Goal: Communication & Community: Answer question/provide support

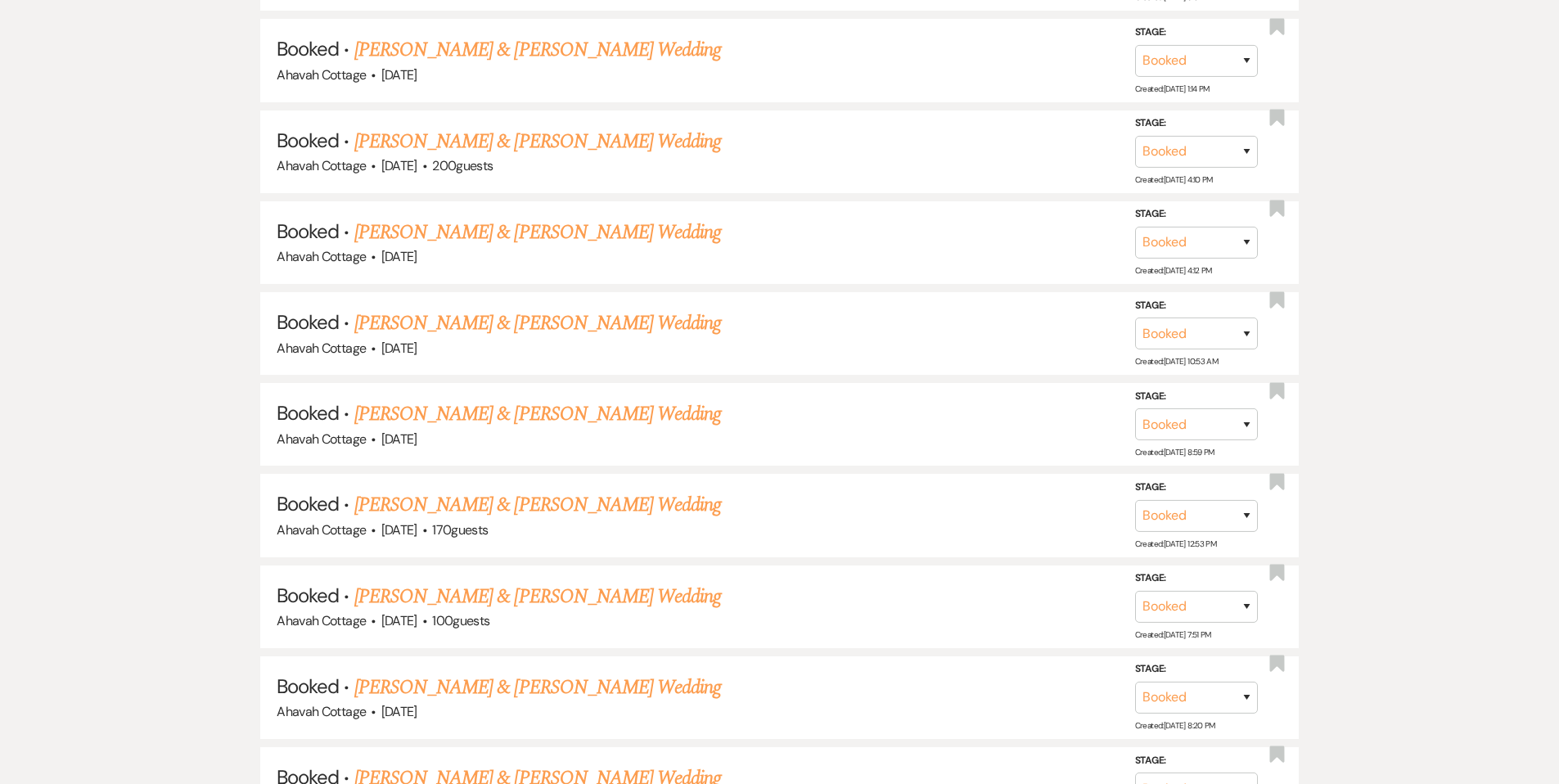
scroll to position [2582, 0]
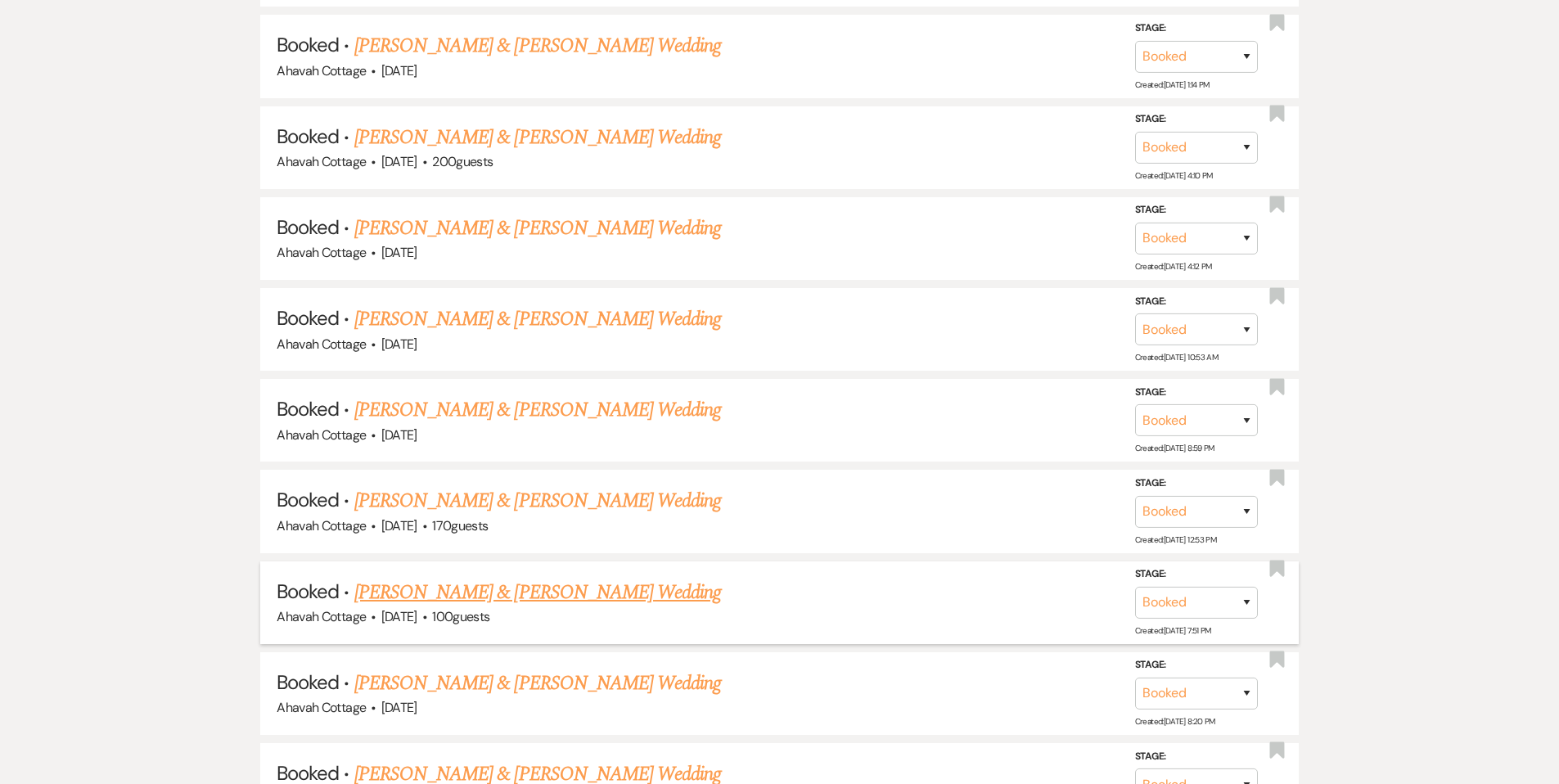
click at [577, 578] on link "[PERSON_NAME] & [PERSON_NAME] Wedding" at bounding box center [538, 592] width 367 height 30
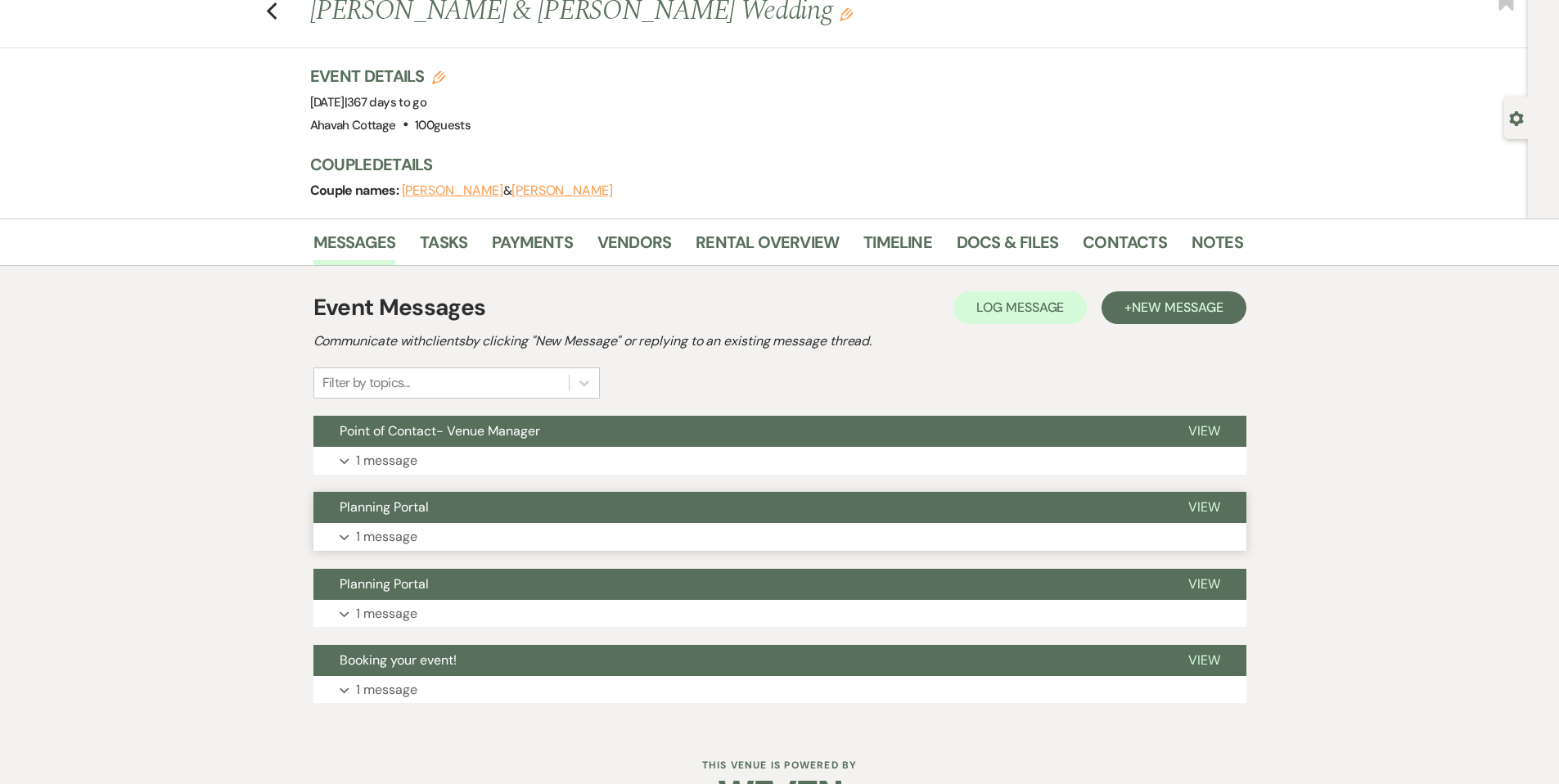
scroll to position [55, 0]
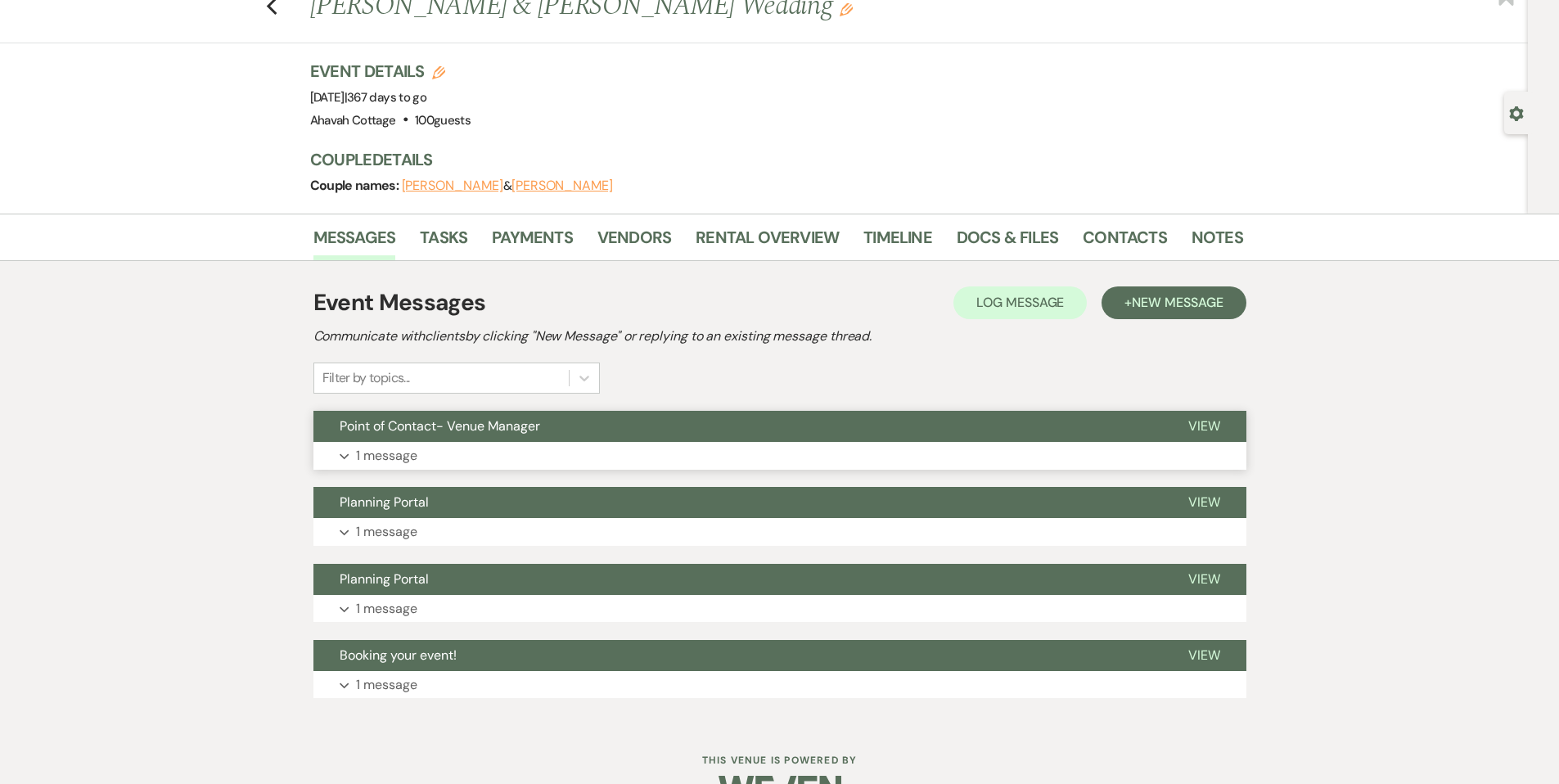
click at [350, 452] on button "Expand 1 message" at bounding box center [780, 456] width 933 height 28
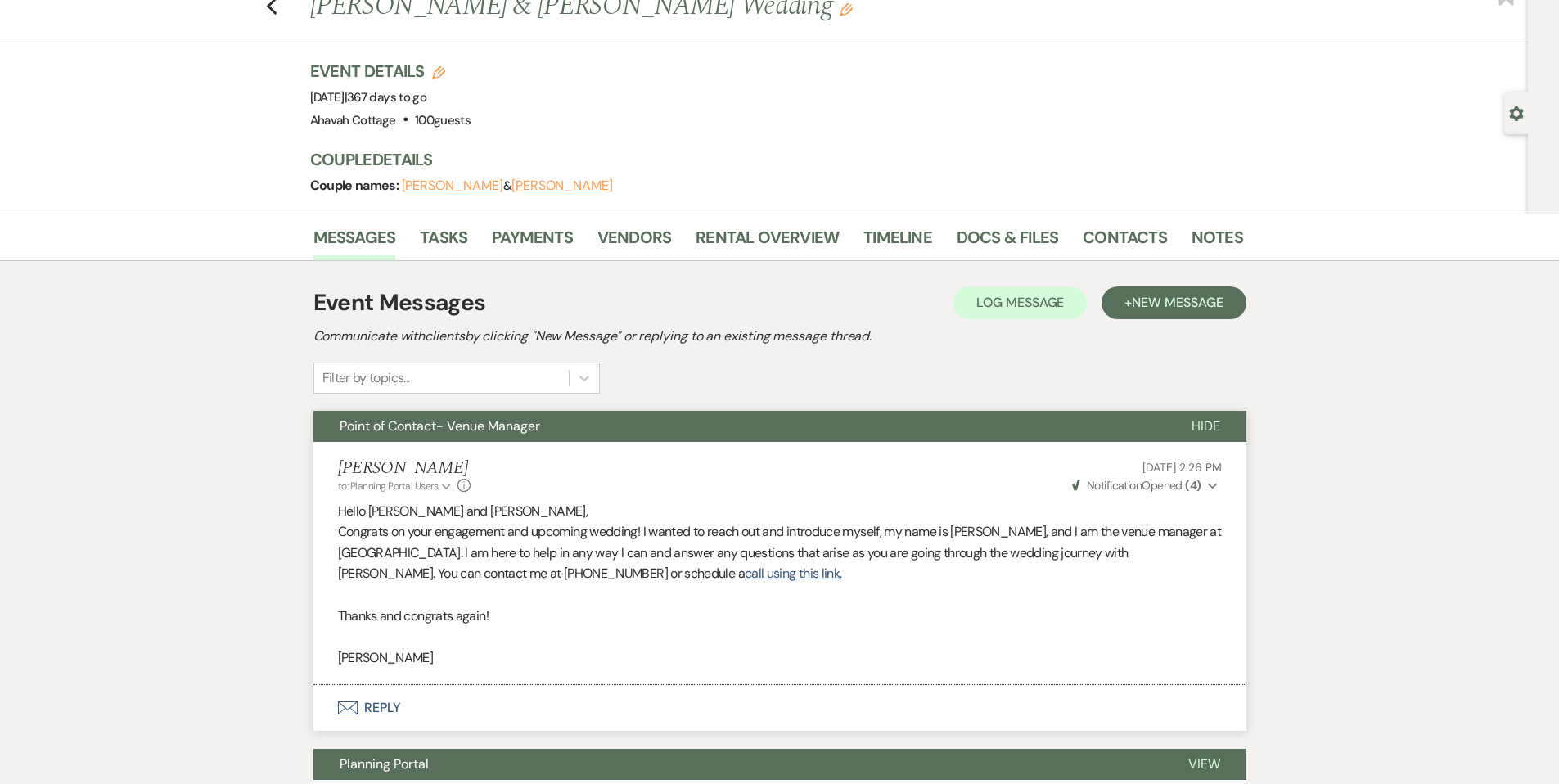
scroll to position [0, 0]
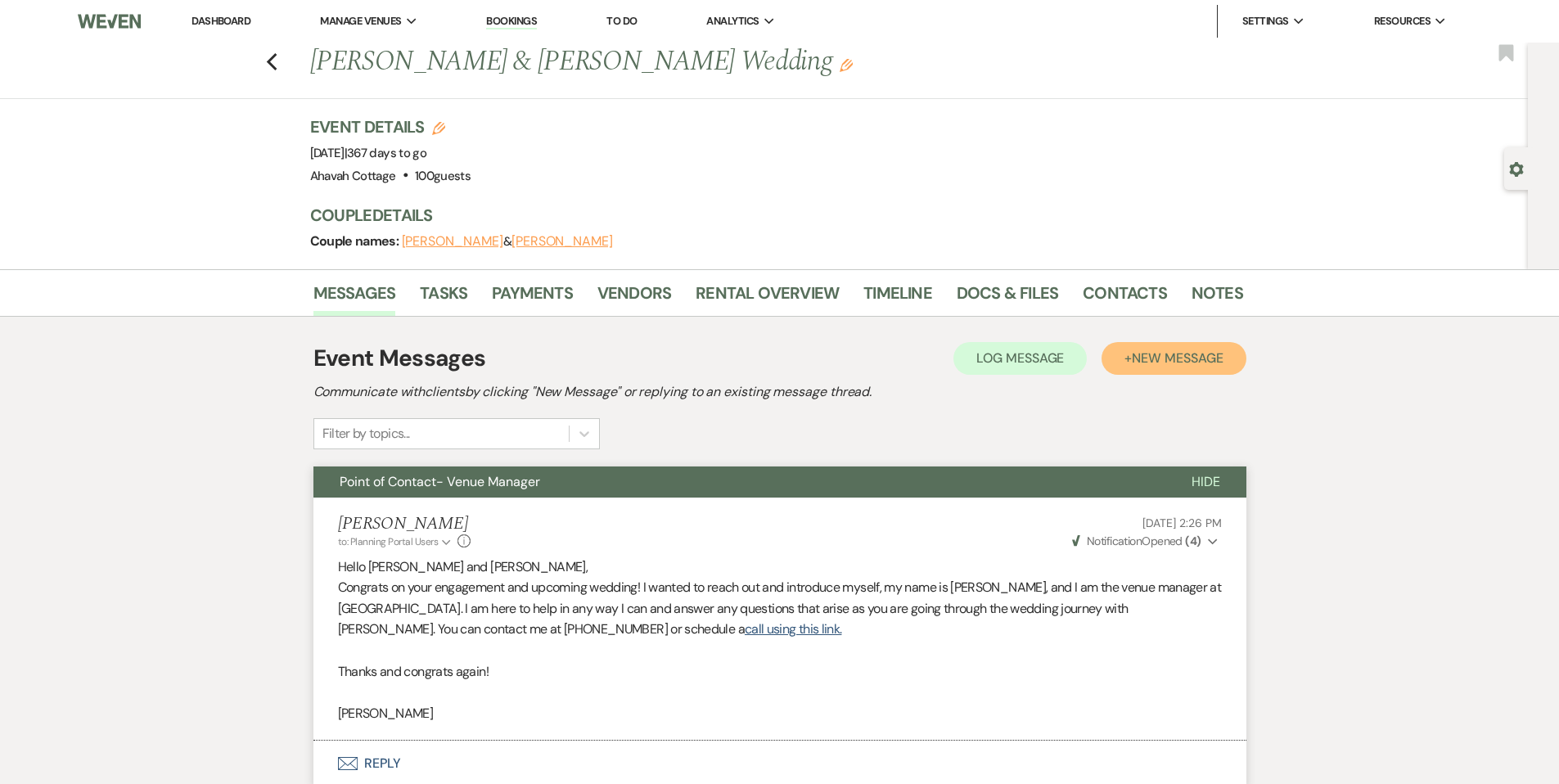
click at [1124, 355] on button "+ New Message" at bounding box center [1174, 358] width 144 height 32
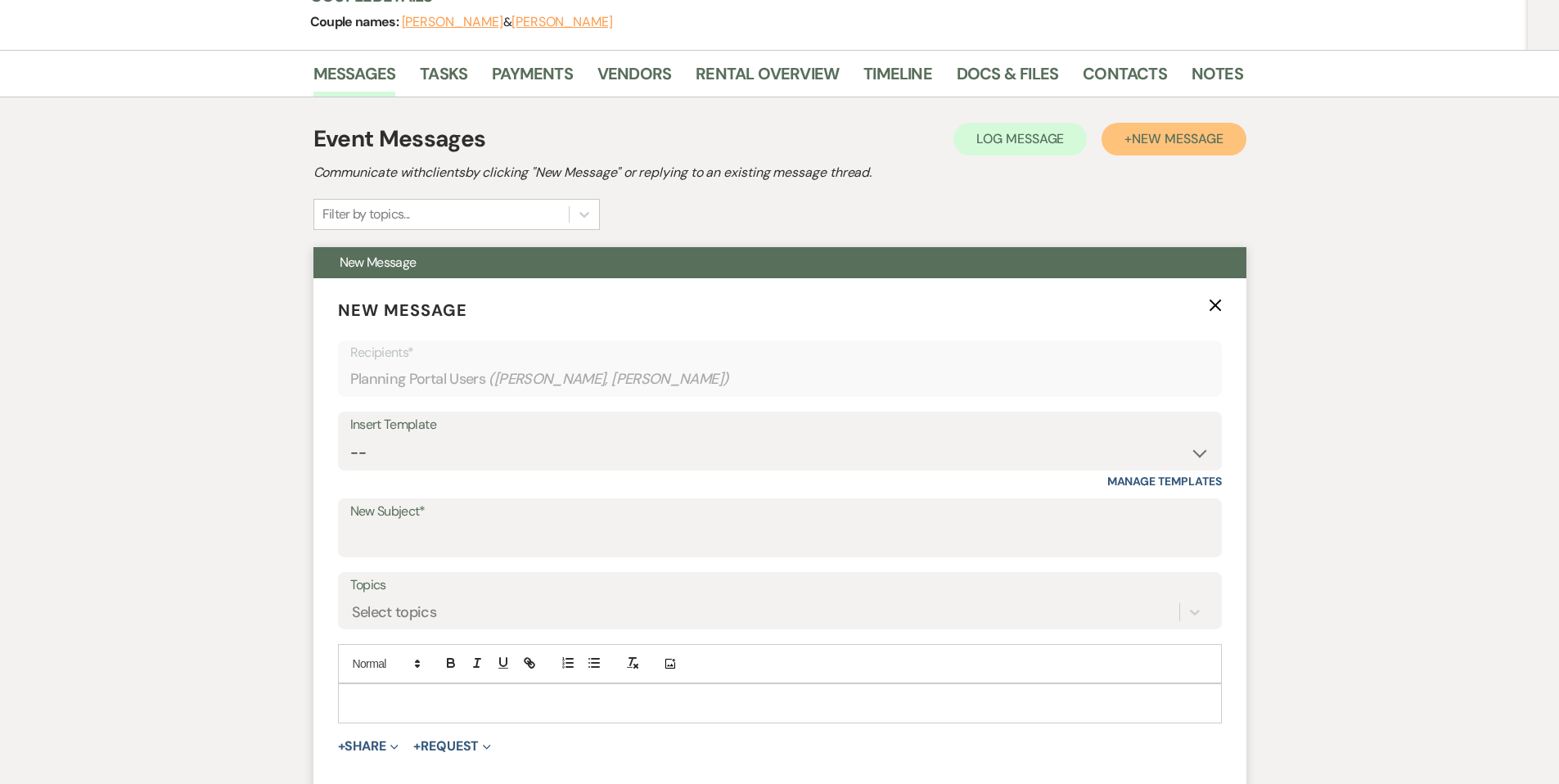
scroll to position [249, 0]
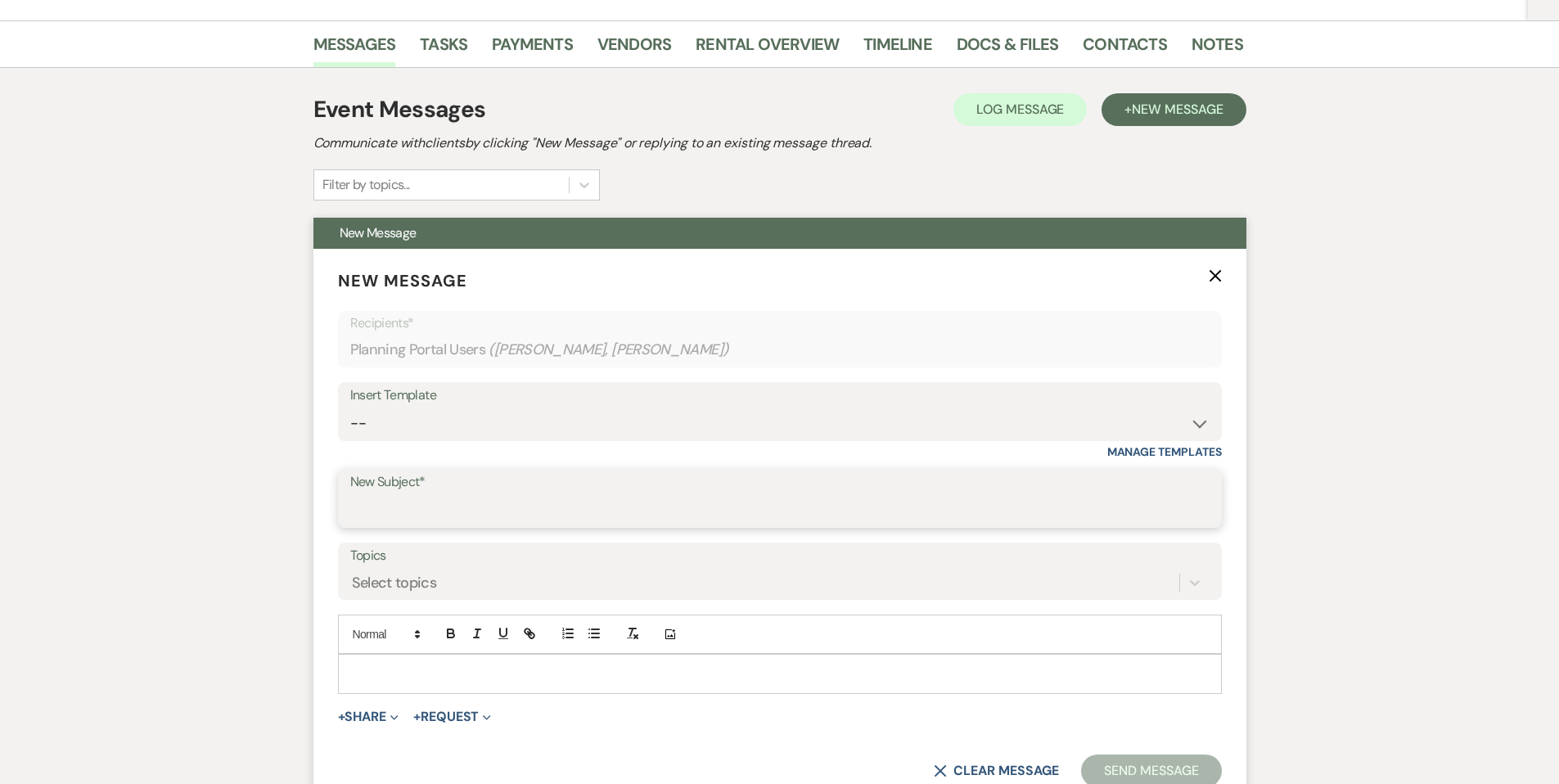
click at [395, 501] on input "New Subject*" at bounding box center [780, 510] width 859 height 32
type input "Preferred Vendor List"
click at [392, 674] on p at bounding box center [780, 673] width 857 height 18
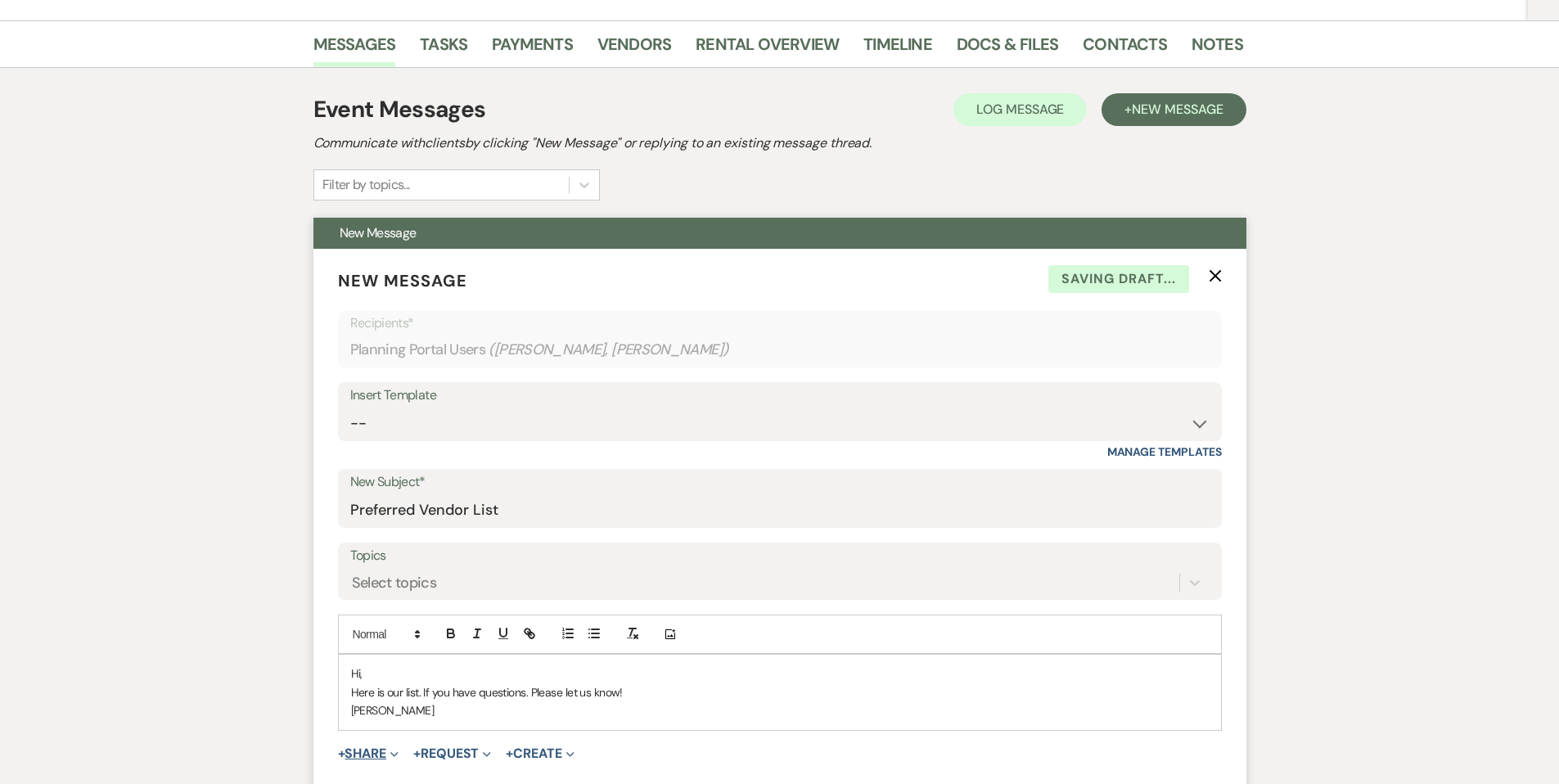
click at [367, 755] on button "+ Share Expand" at bounding box center [369, 753] width 61 height 13
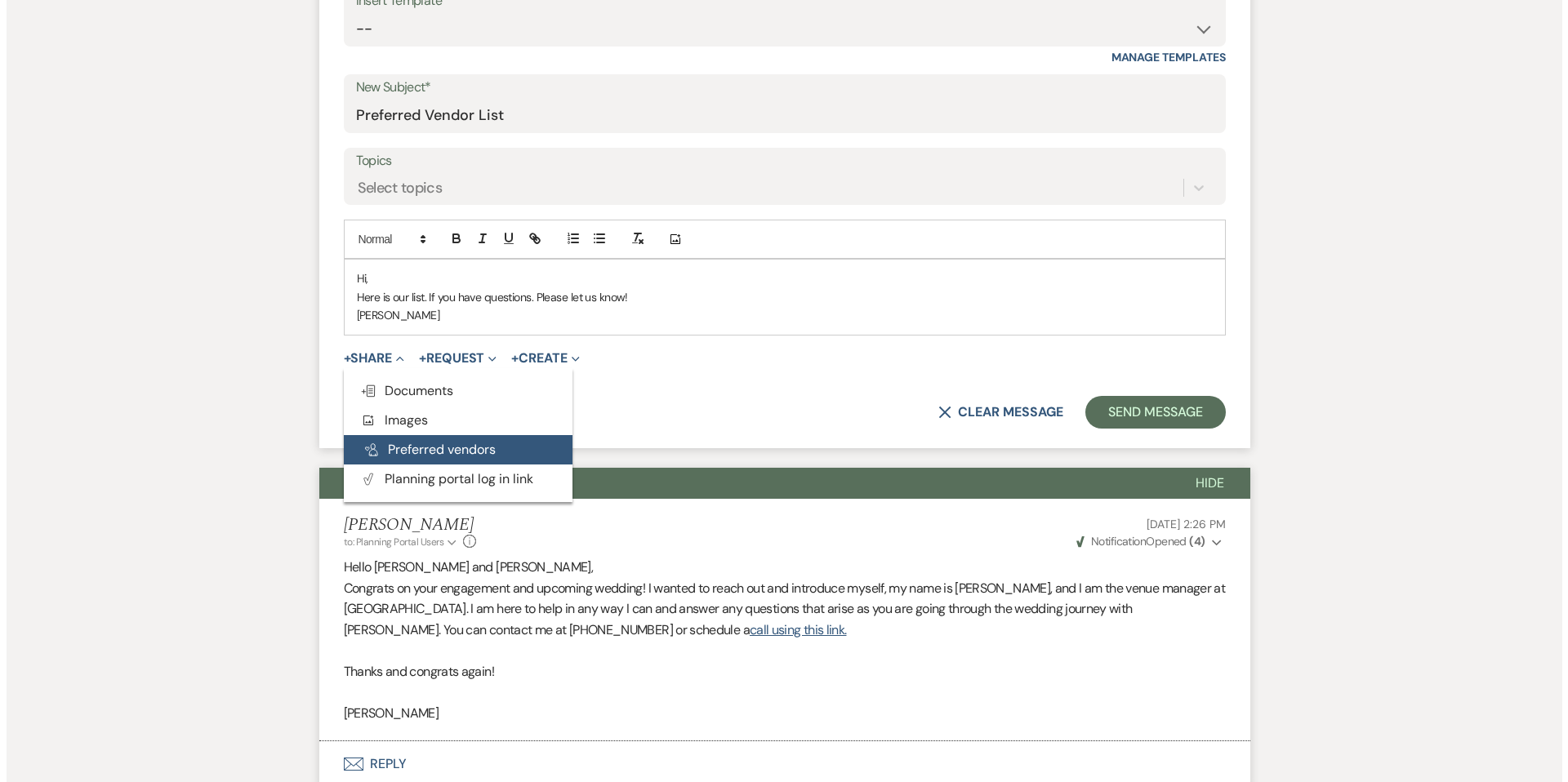
scroll to position [643, 0]
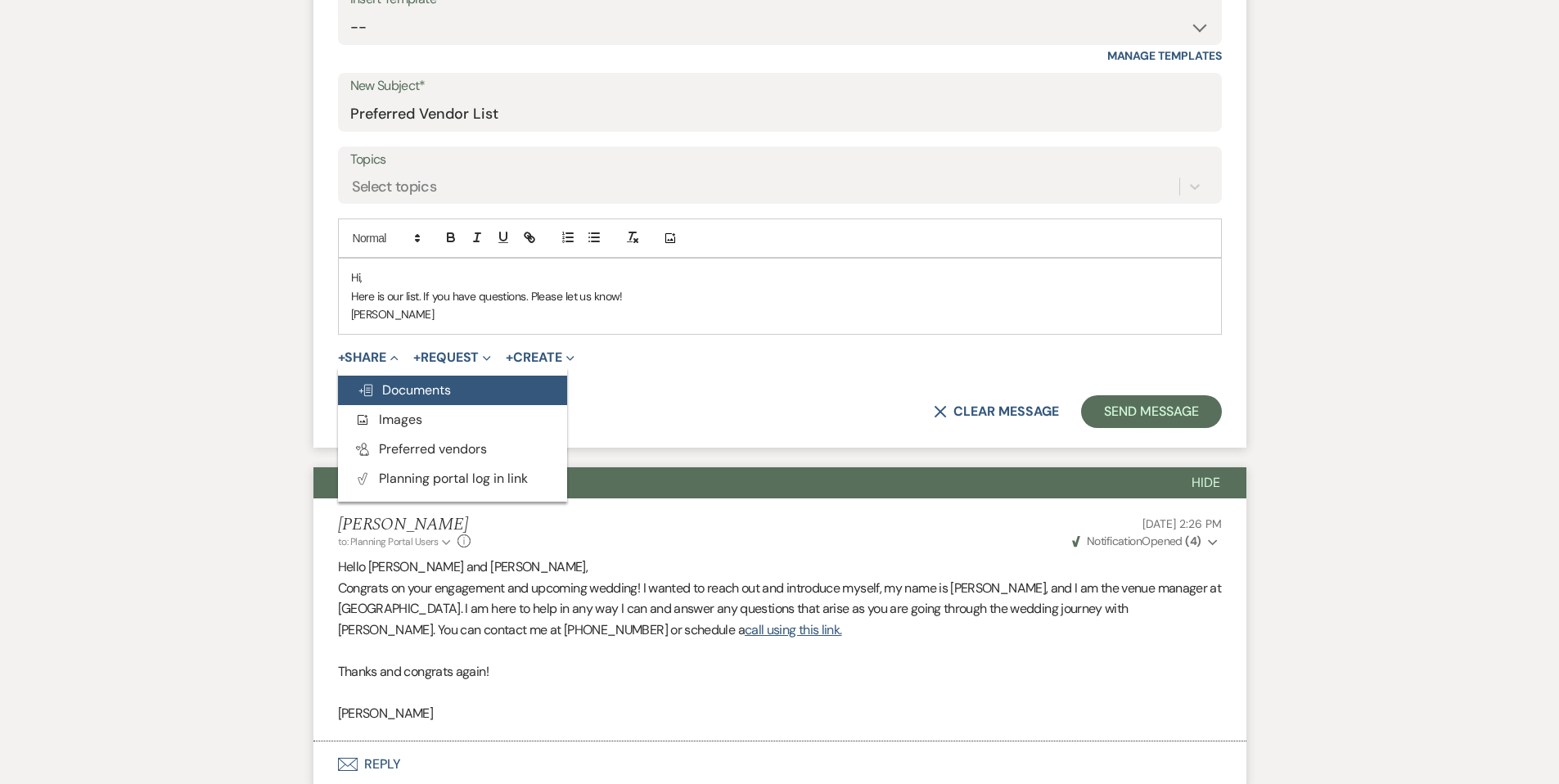
click at [382, 395] on span "Doc Upload Documents" at bounding box center [404, 390] width 93 height 17
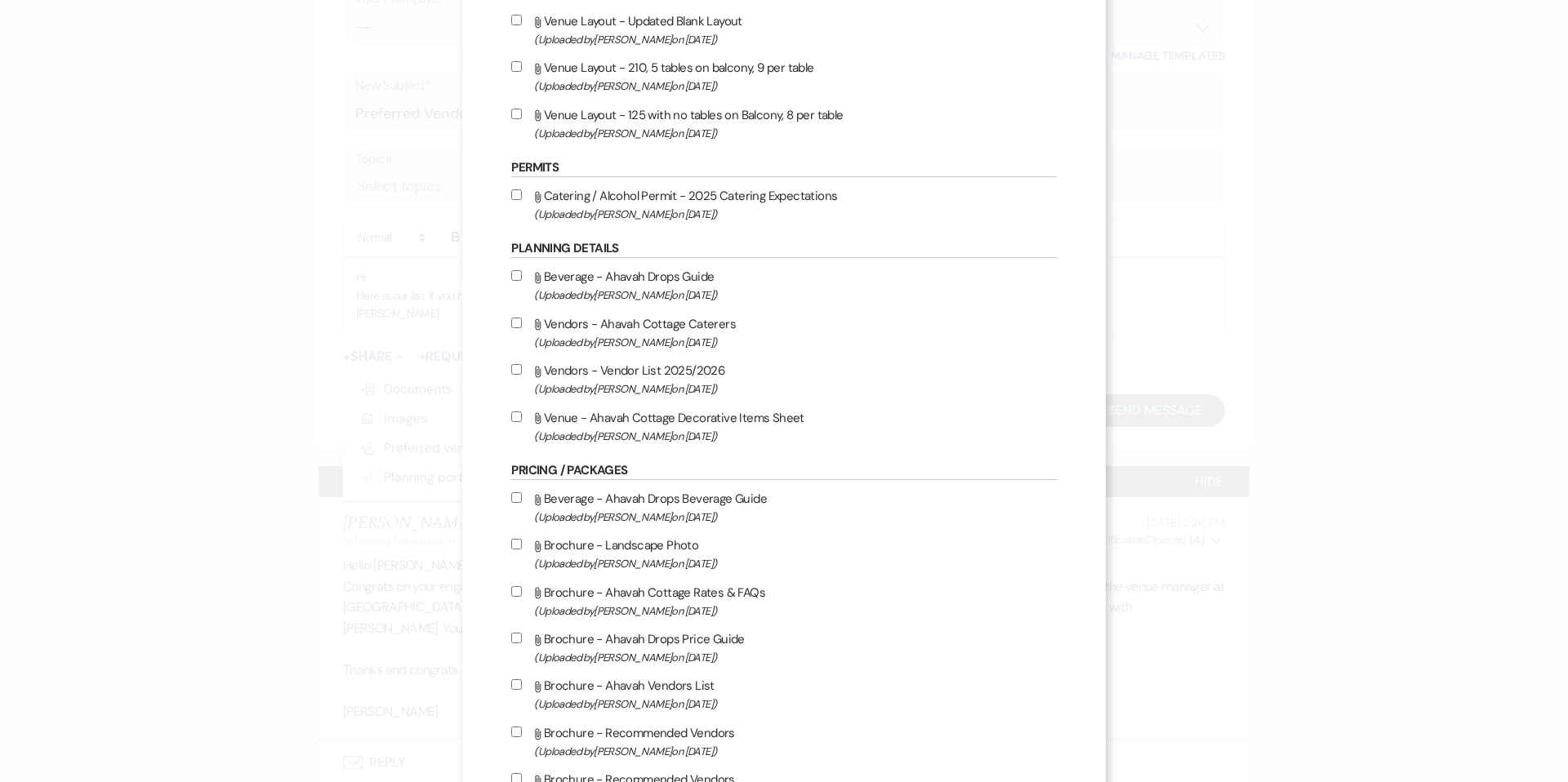
scroll to position [1269, 0]
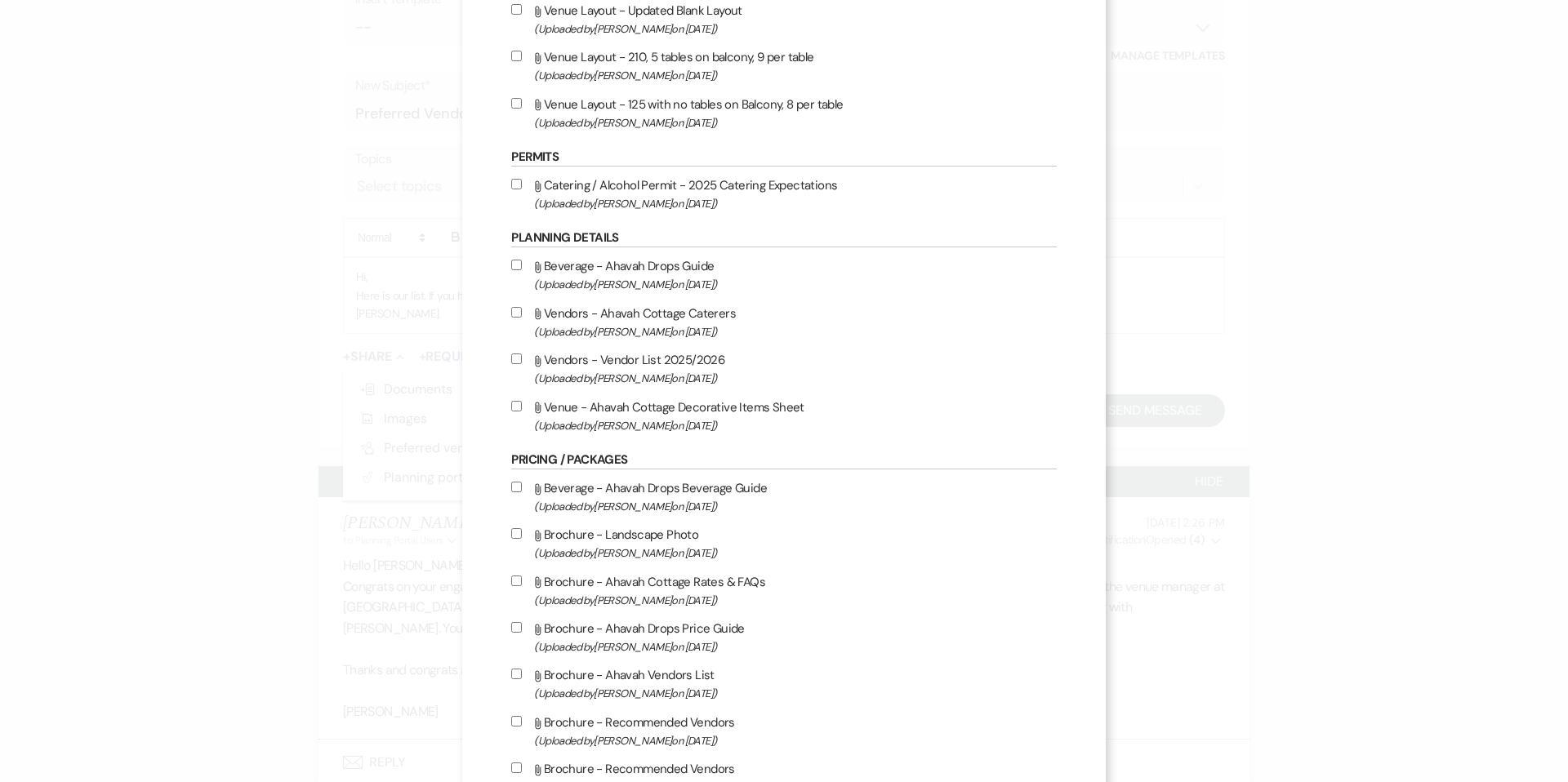
click at [540, 370] on label "Attach File Vendors - Vendor List 2025/2026 (Uploaded by [PERSON_NAME] on [DATE…" at bounding box center [783, 368] width 545 height 38
click at [522, 364] on input "Attach File Vendors - Vendor List 2025/2026 (Uploaded by [PERSON_NAME] on [DATE…" at bounding box center [516, 359] width 10 height 10
checkbox input "true"
click at [522, 318] on input "Attach File Vendors - Ahavah Cottage Caterers (Uploaded by [PERSON_NAME] on [DA…" at bounding box center [516, 312] width 10 height 10
checkbox input "true"
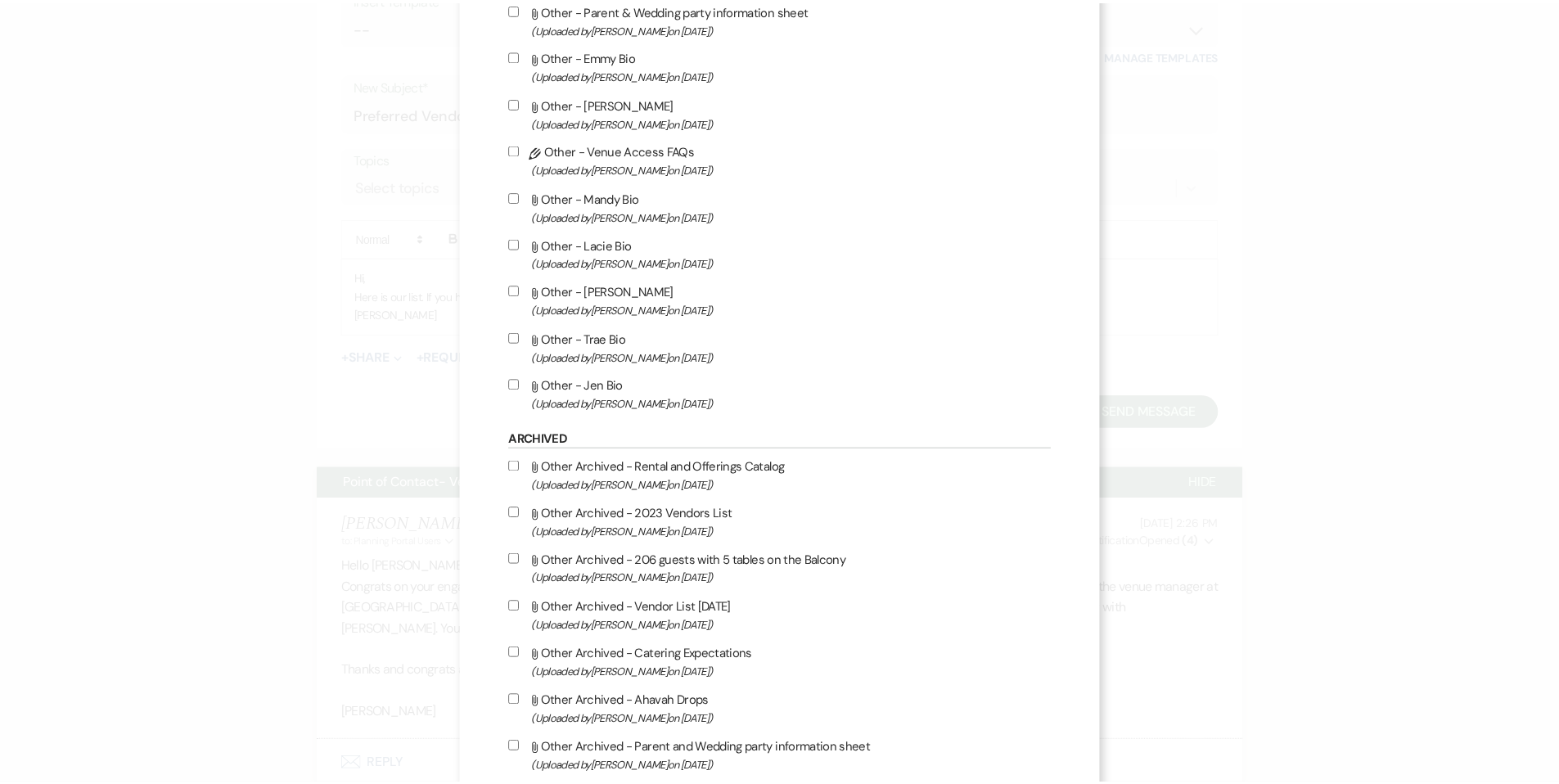
scroll to position [3163, 0]
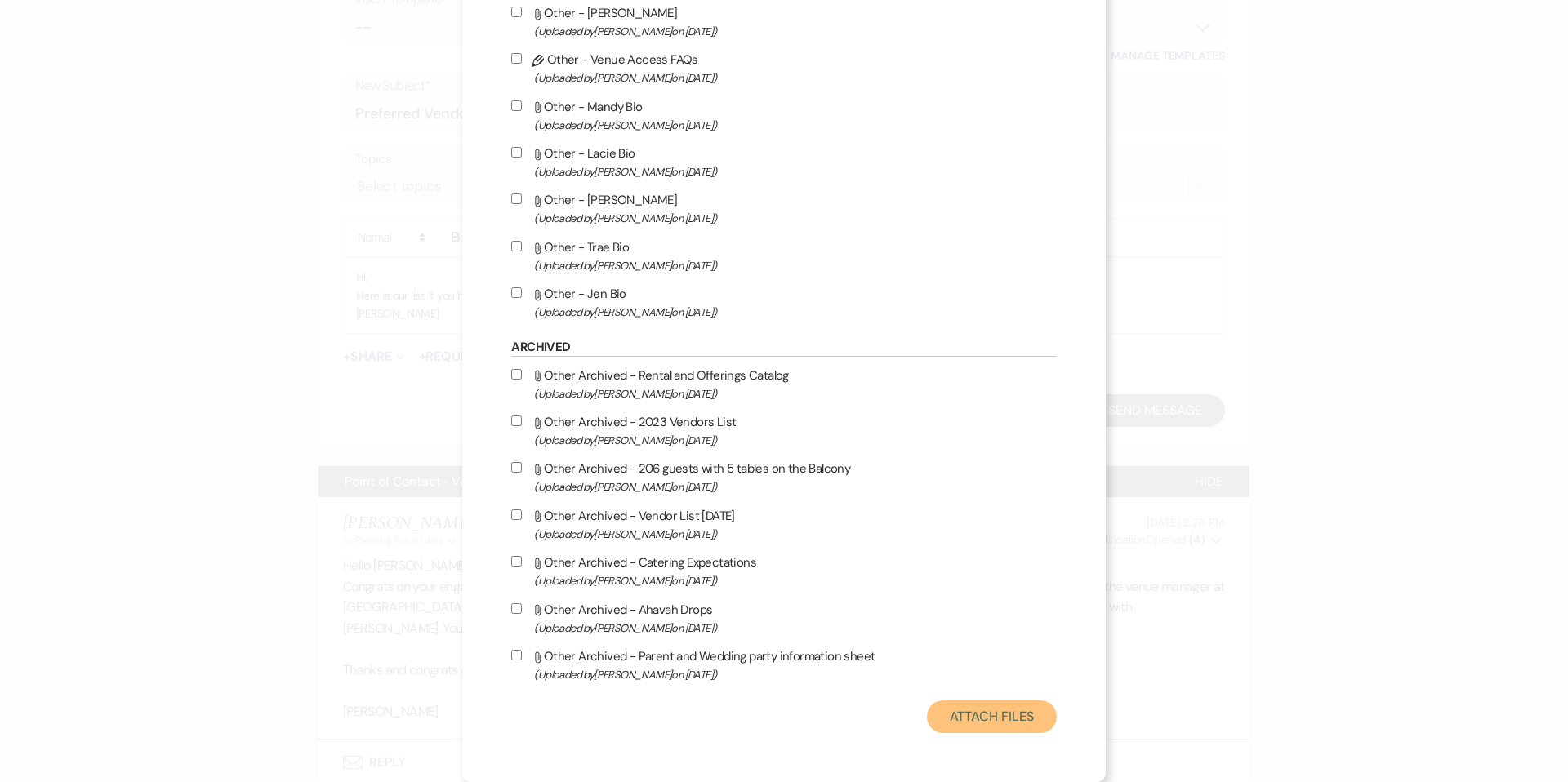
click at [927, 711] on button "Attach Files" at bounding box center [991, 717] width 130 height 32
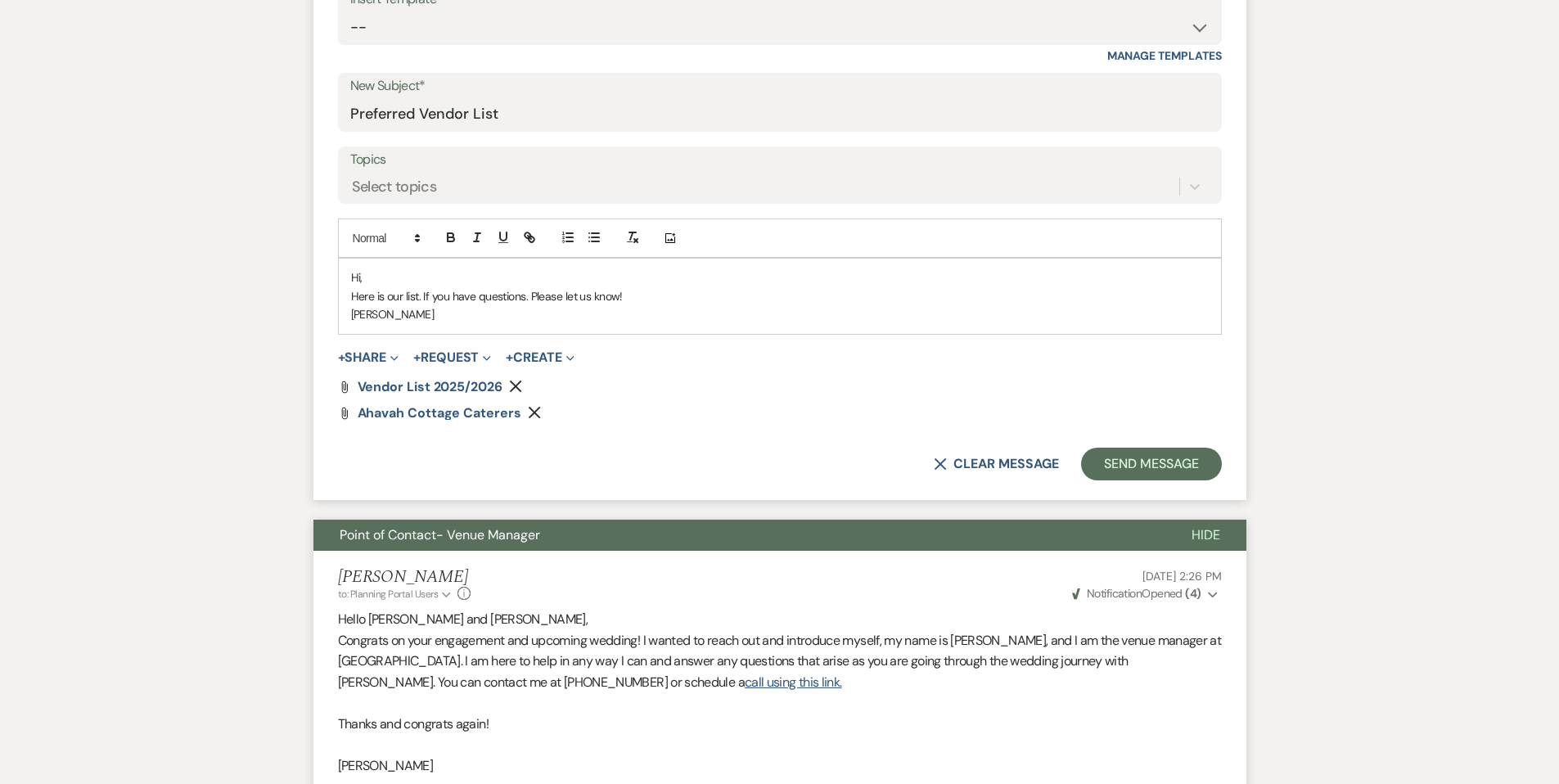
scroll to position [640, 0]
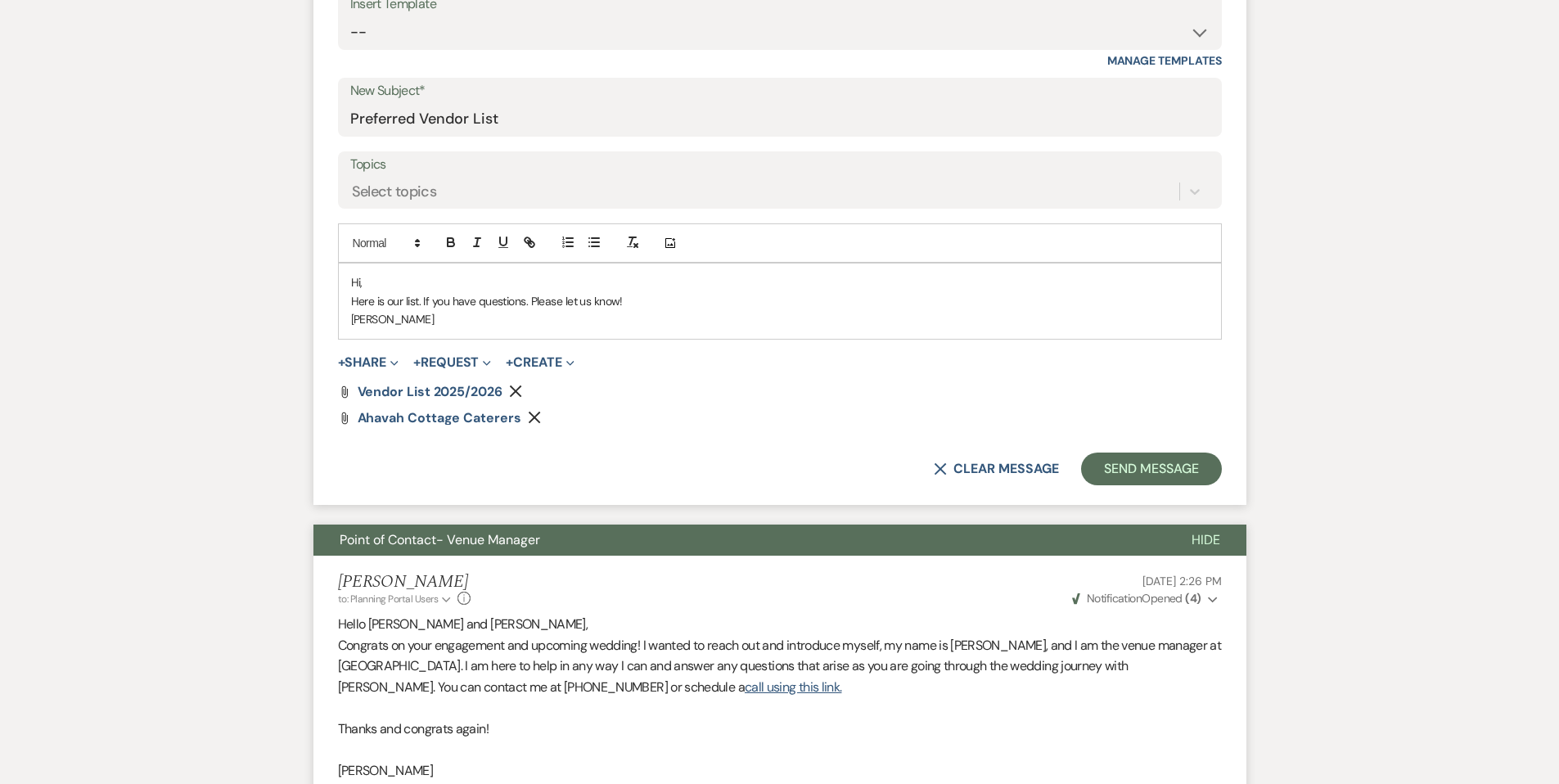
click at [640, 301] on p "Here is our list. If you have questions. Please let us know!" at bounding box center [780, 301] width 857 height 18
click at [1002, 296] on p "Here is our list. If you have questions. Please let us know! For caterers, if y…" at bounding box center [780, 301] width 857 height 18
click at [1077, 299] on p "Here is our list. If you have questions. Please let us know! For caterers, if y…" at bounding box center [780, 301] width 857 height 18
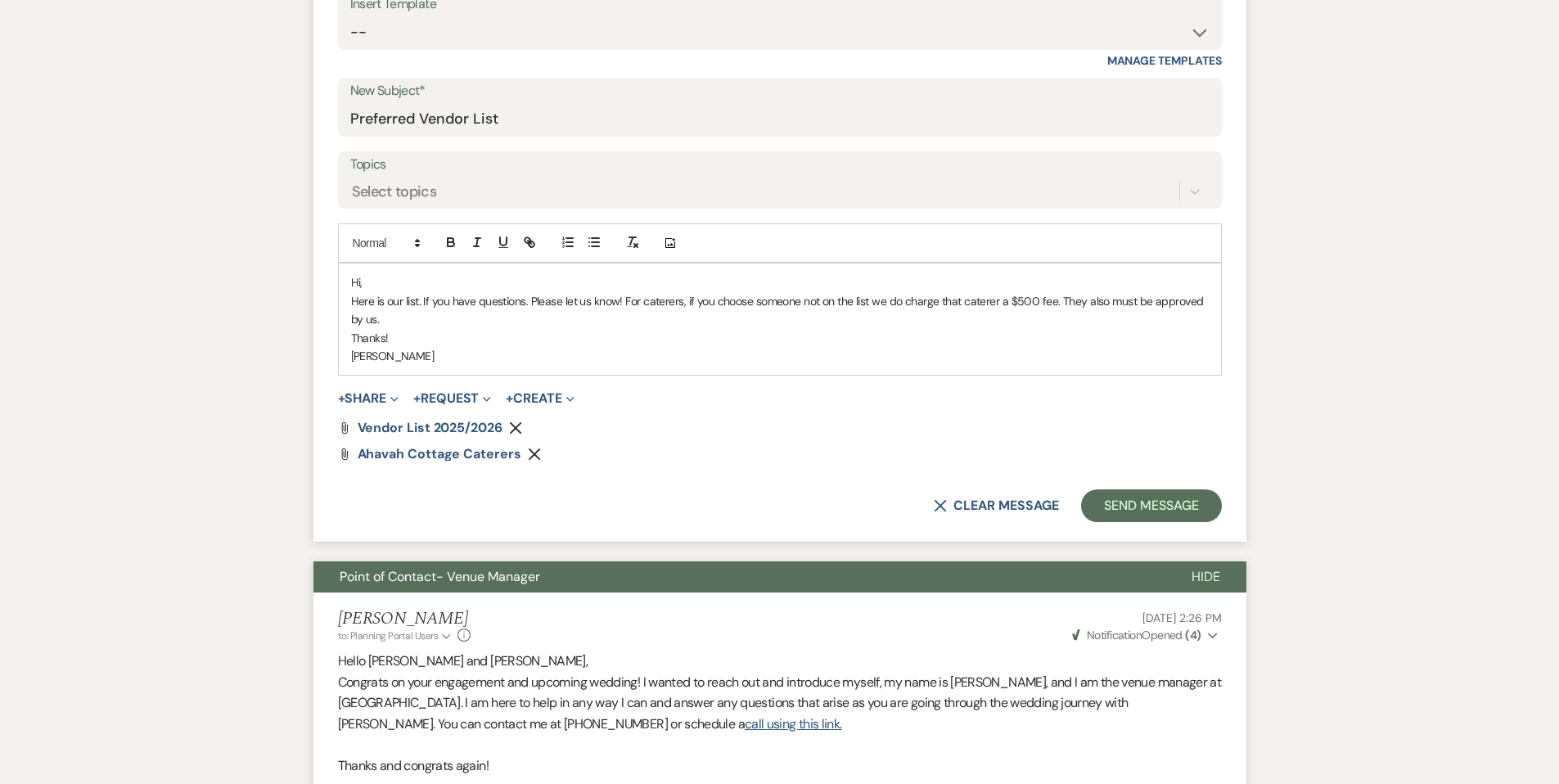
click at [390, 316] on p "Here is our list. If you have questions. Please let us know! For caterers, if y…" at bounding box center [780, 310] width 857 height 37
click at [1110, 502] on button "Send Message" at bounding box center [1152, 505] width 140 height 32
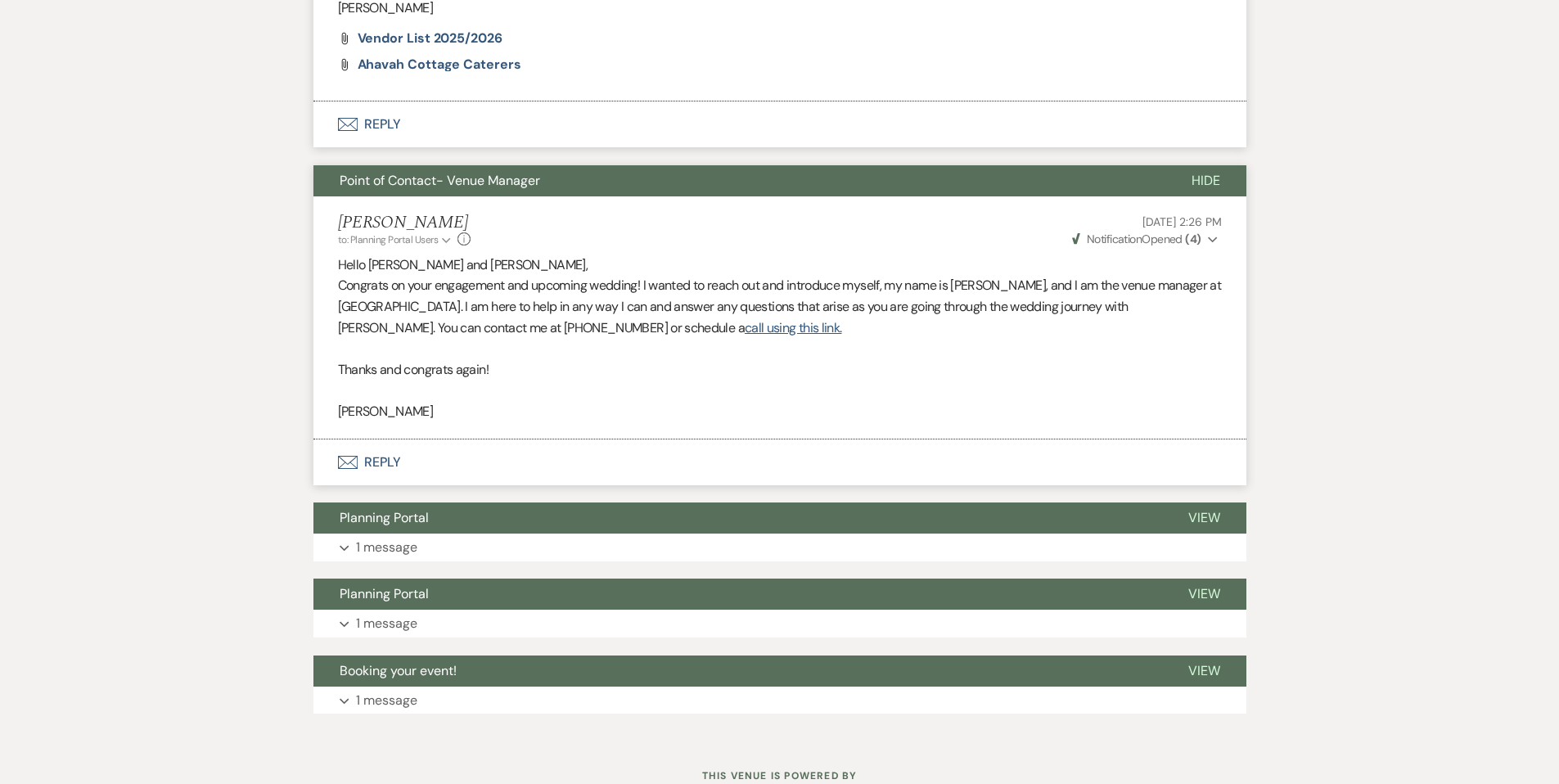
scroll to position [643, 0]
click at [341, 541] on button "Expand 1 message" at bounding box center [780, 546] width 933 height 28
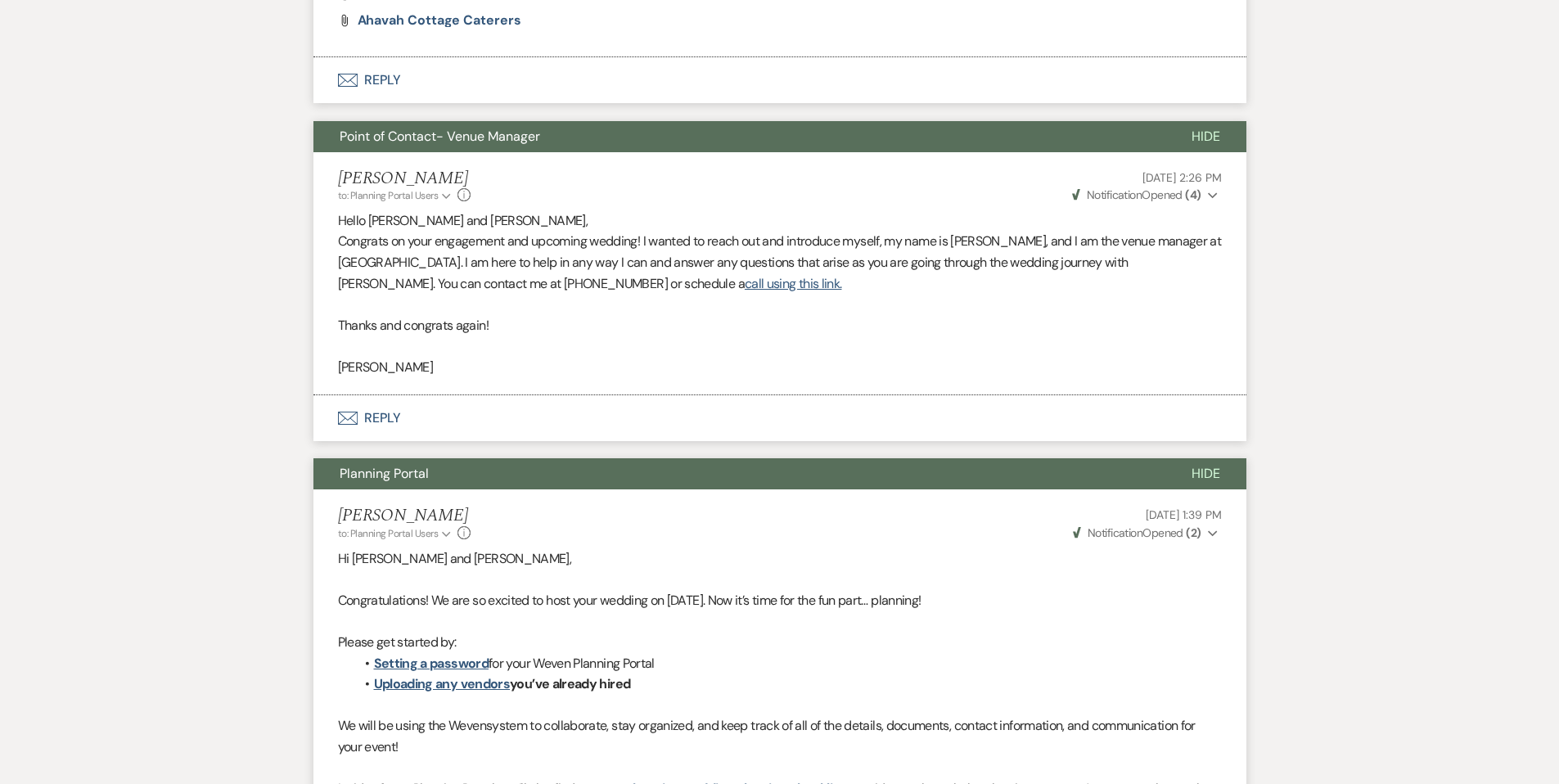
scroll to position [677, 0]
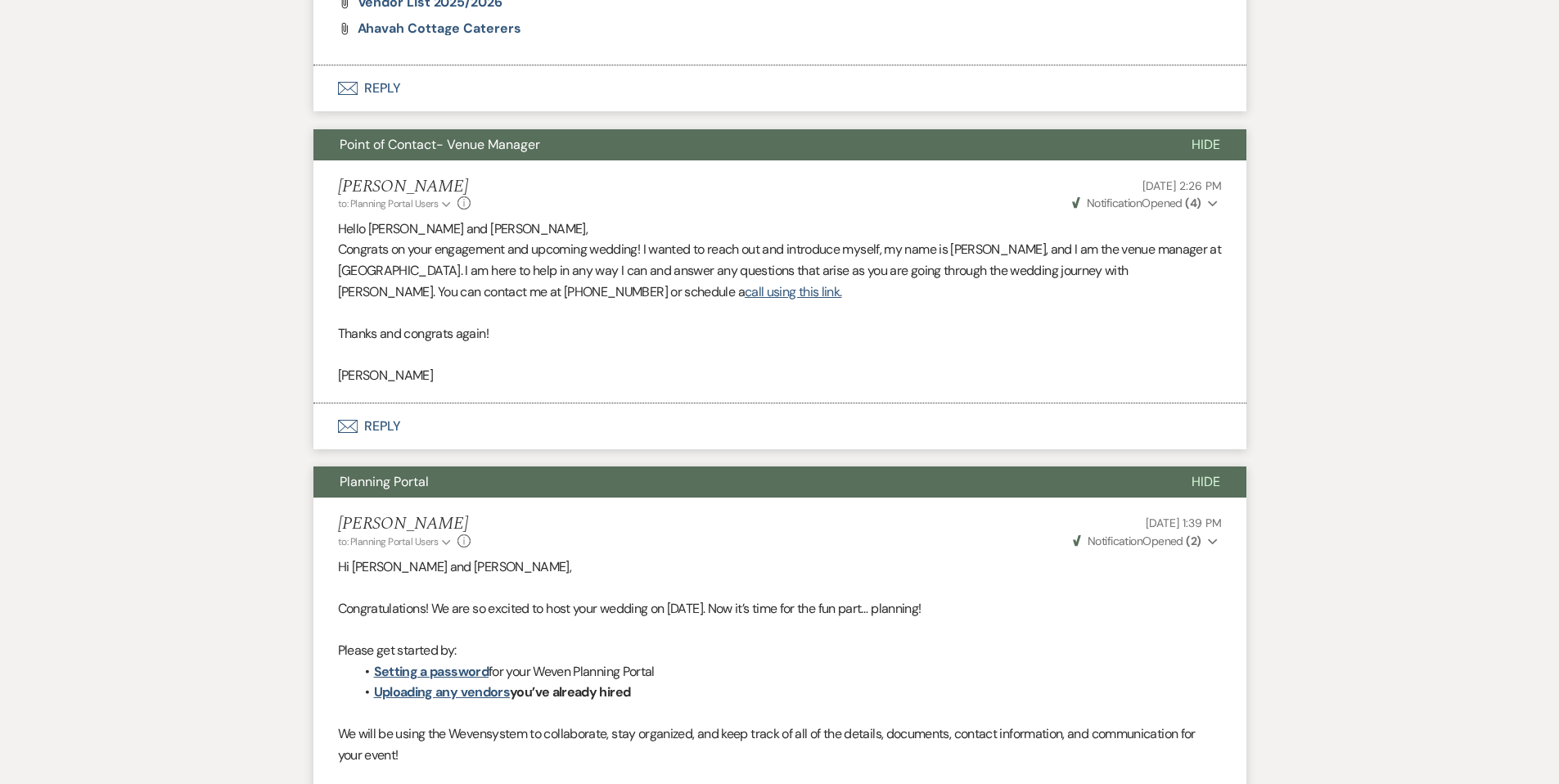
click at [405, 477] on span "Planning Portal" at bounding box center [384, 481] width 89 height 17
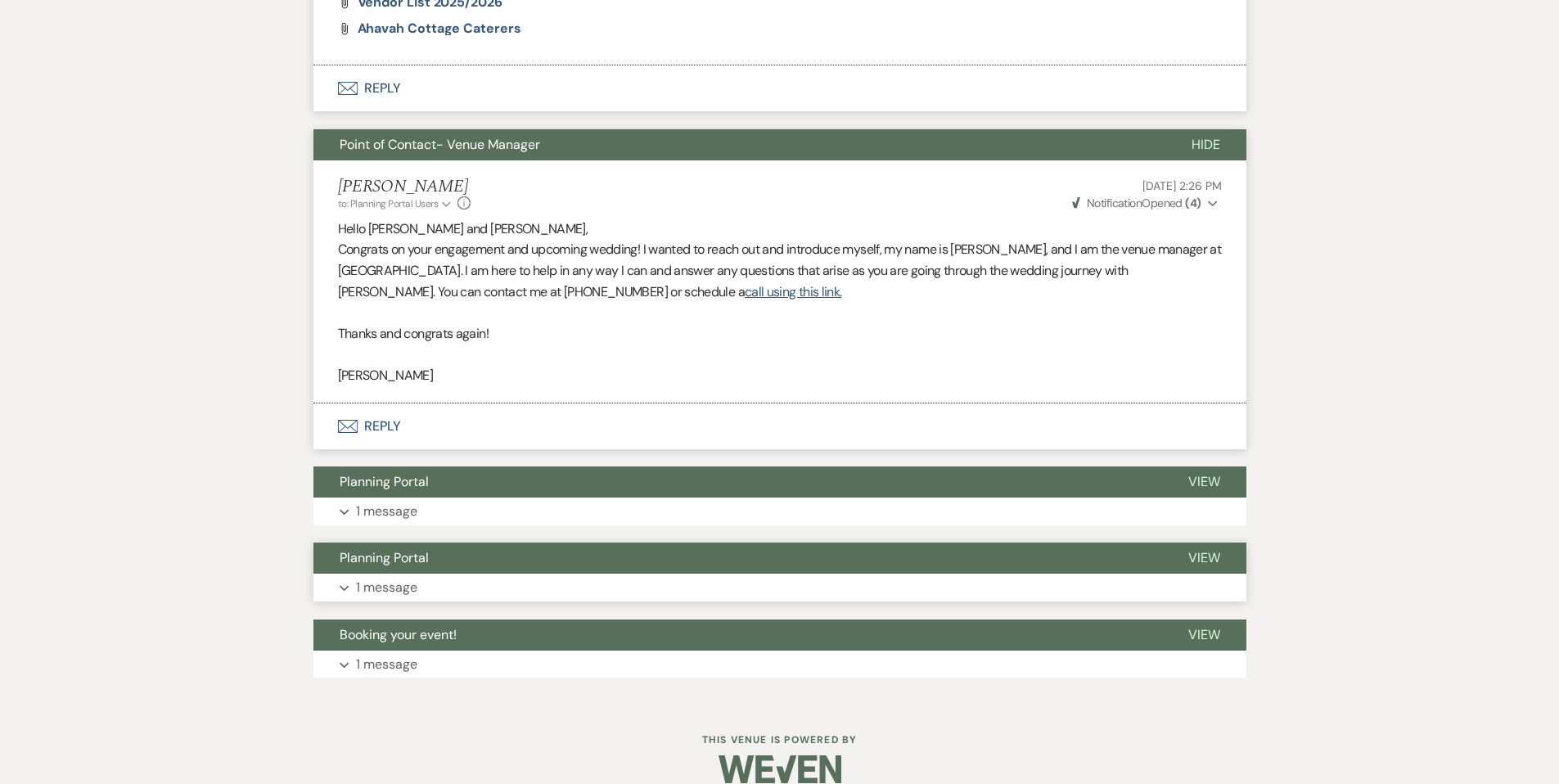
click at [391, 562] on span "Planning Portal" at bounding box center [384, 557] width 89 height 17
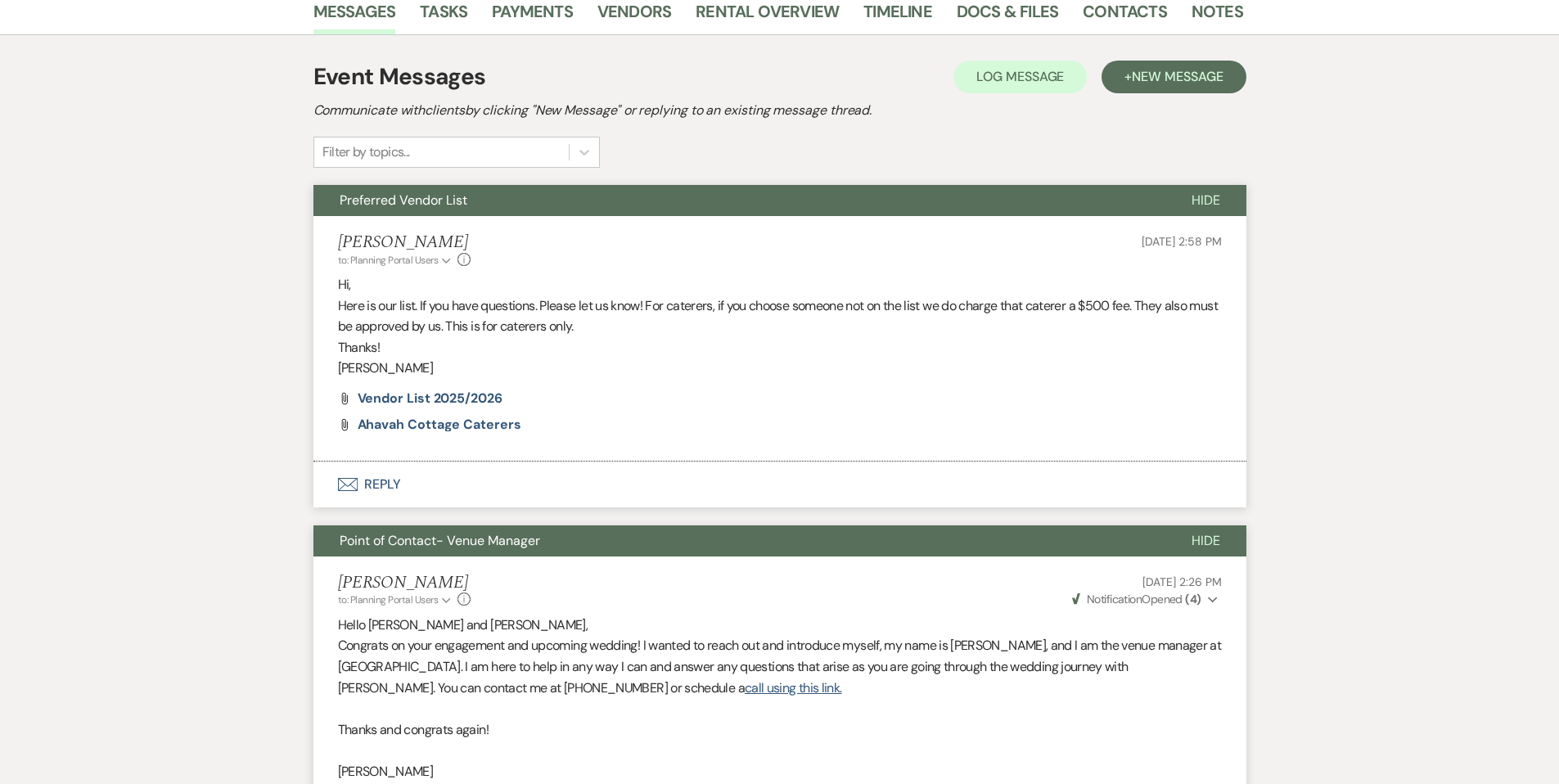
scroll to position [0, 0]
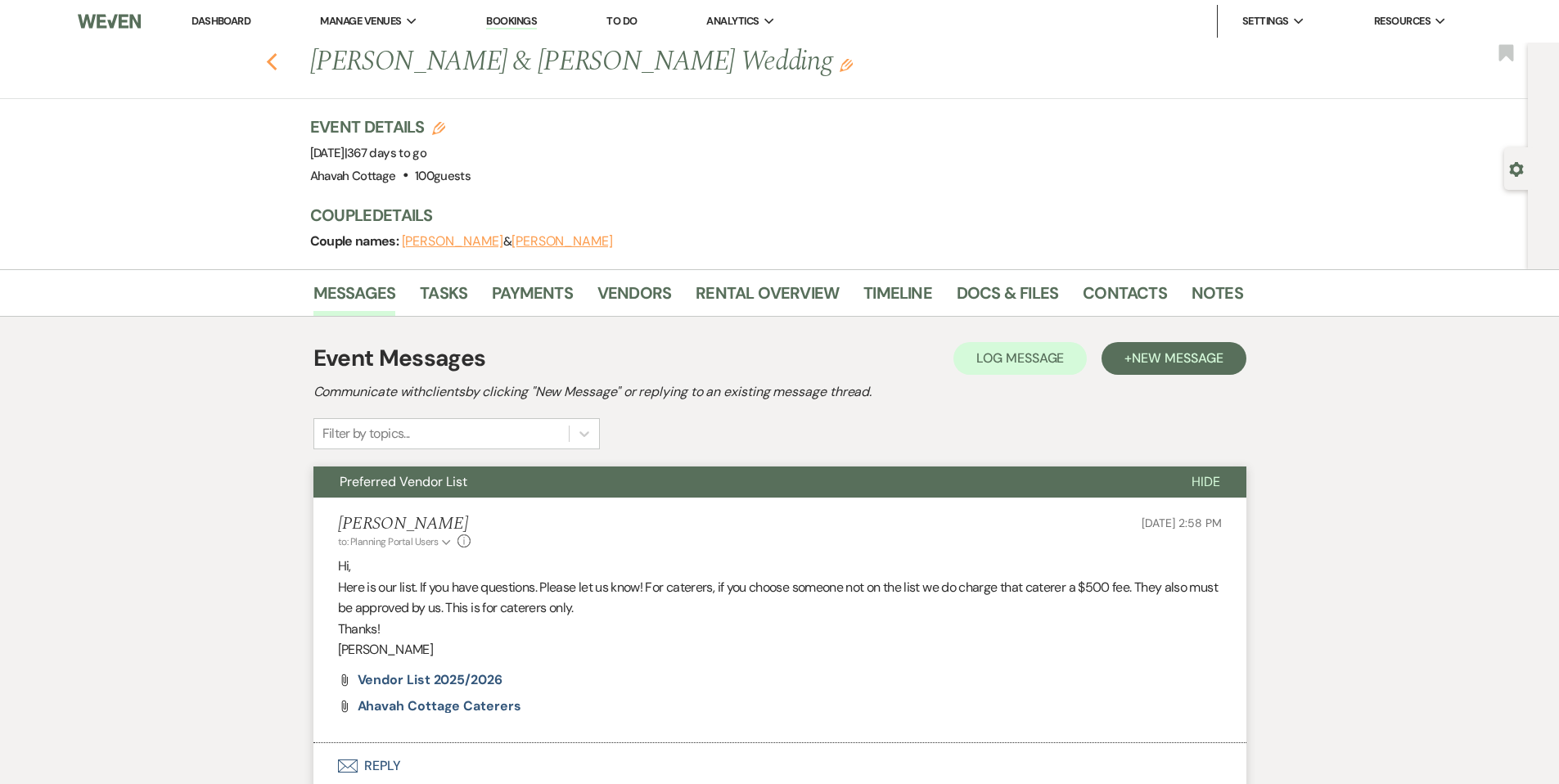
click at [279, 57] on icon "Previous" at bounding box center [272, 61] width 12 height 20
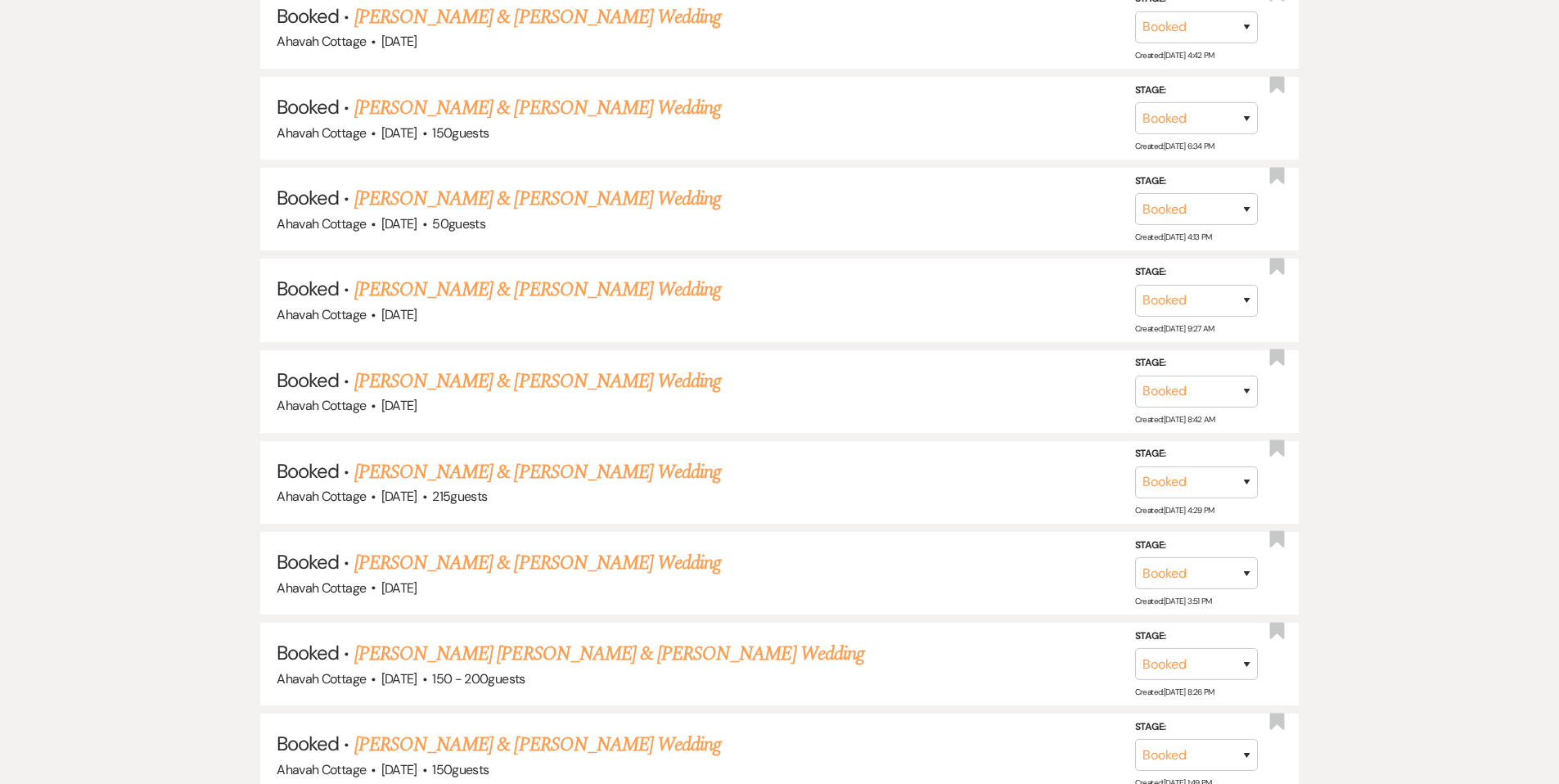
scroll to position [1333, 0]
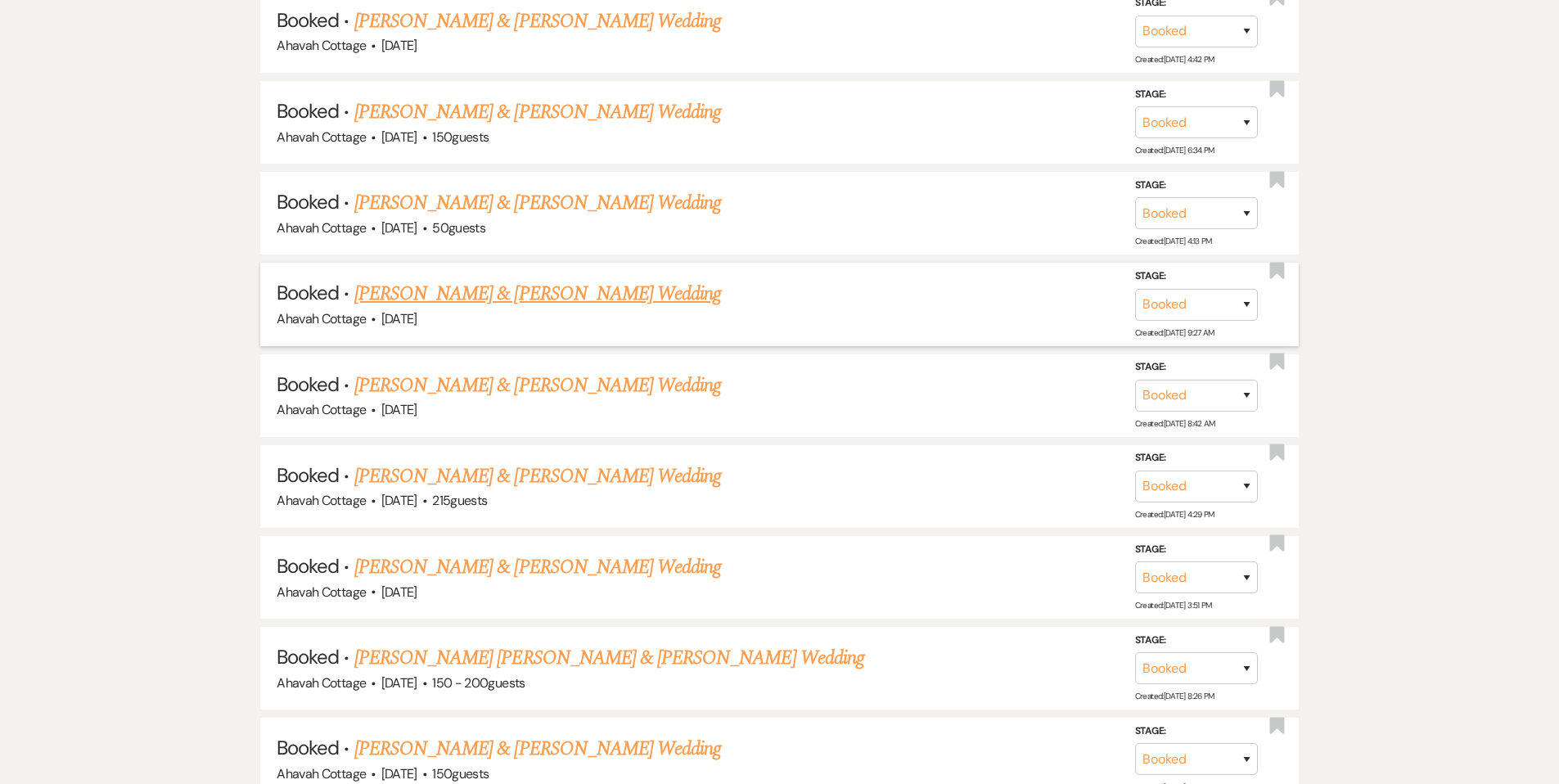
click at [629, 285] on link "[PERSON_NAME] & [PERSON_NAME] Wedding" at bounding box center [538, 293] width 367 height 30
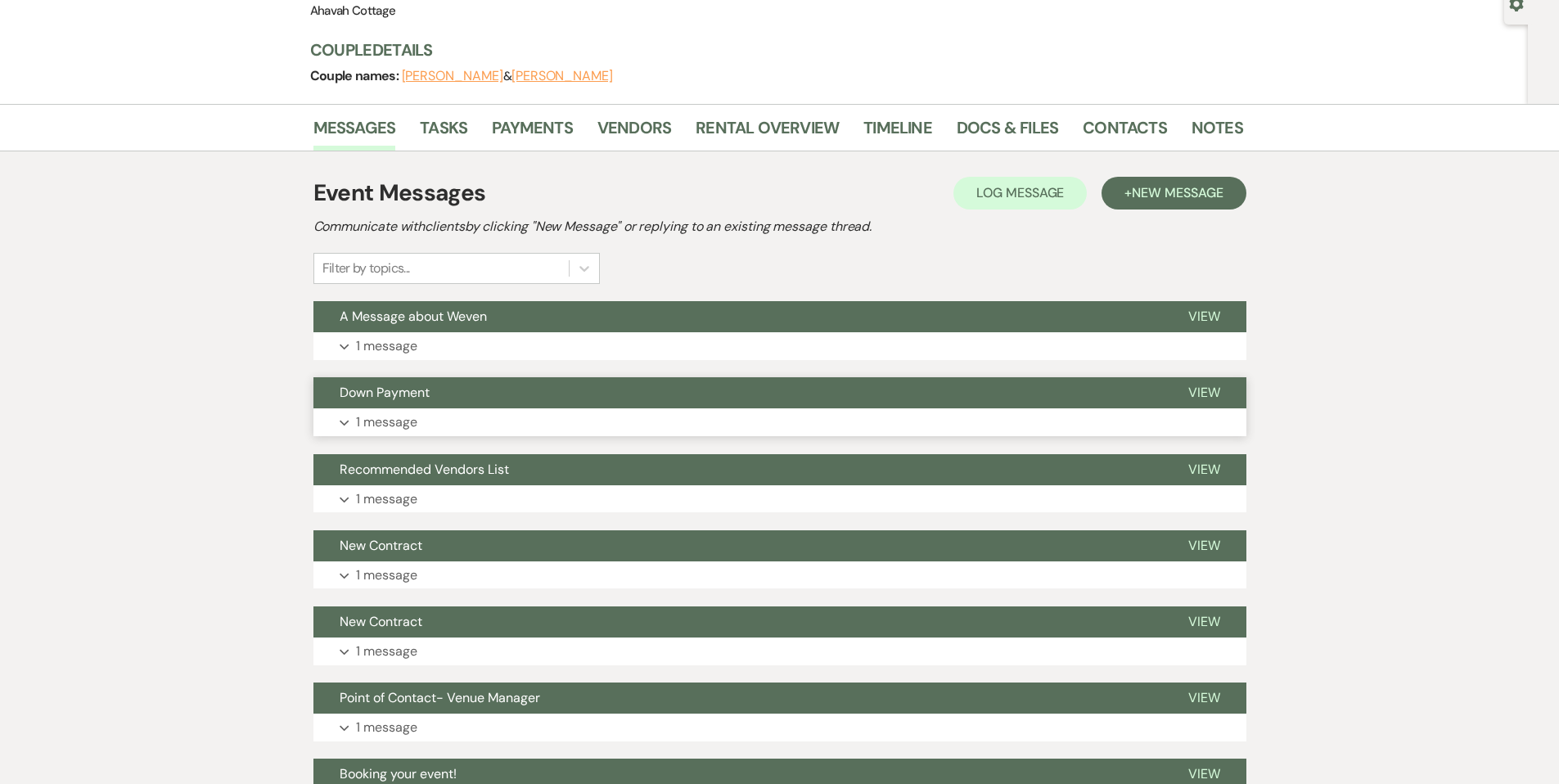
scroll to position [171, 0]
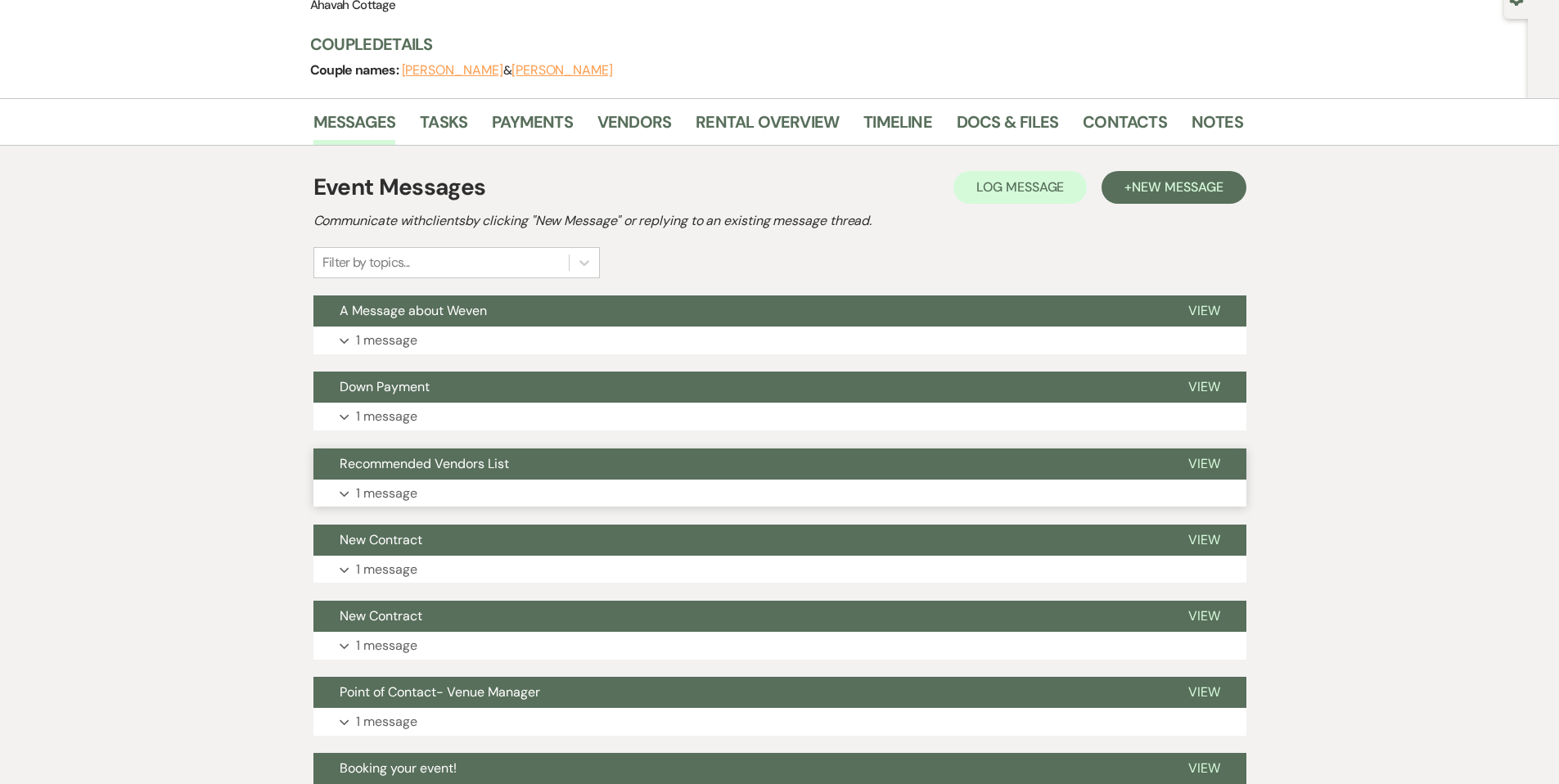
click at [351, 492] on button "Expand 1 message" at bounding box center [780, 493] width 933 height 28
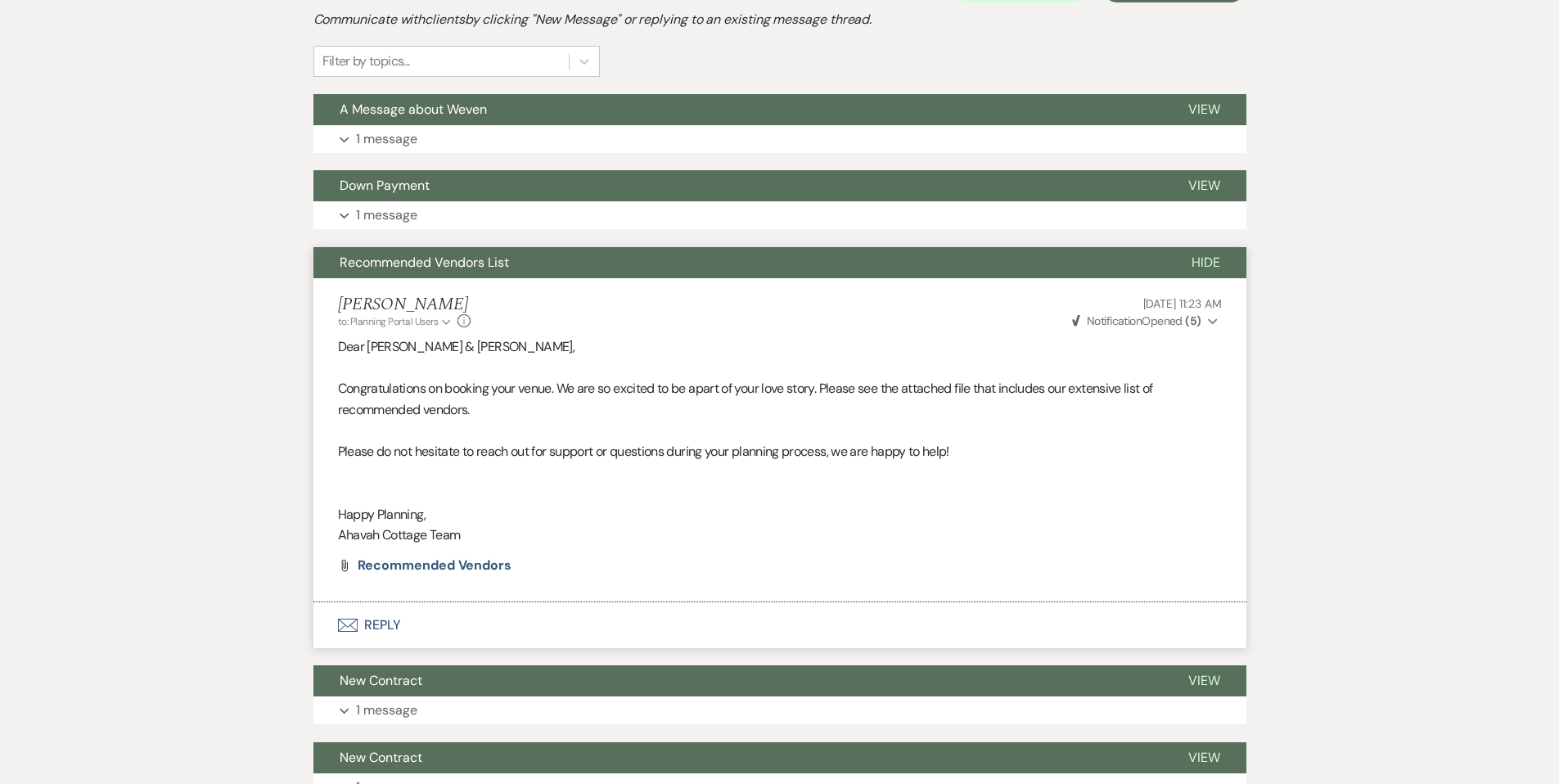
scroll to position [372, 0]
click at [429, 563] on span "Recommended Vendors" at bounding box center [435, 566] width 154 height 17
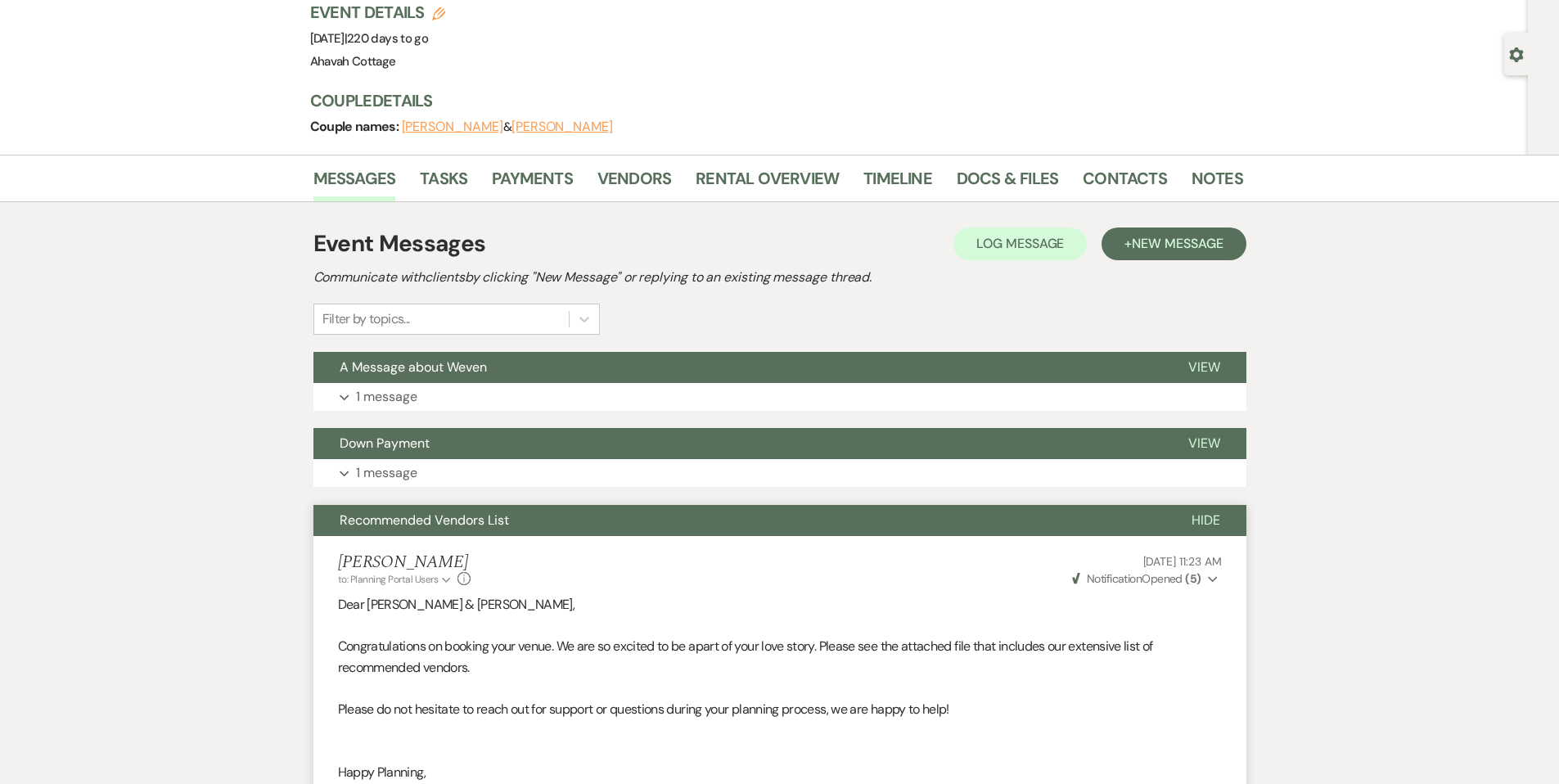
scroll to position [109, 0]
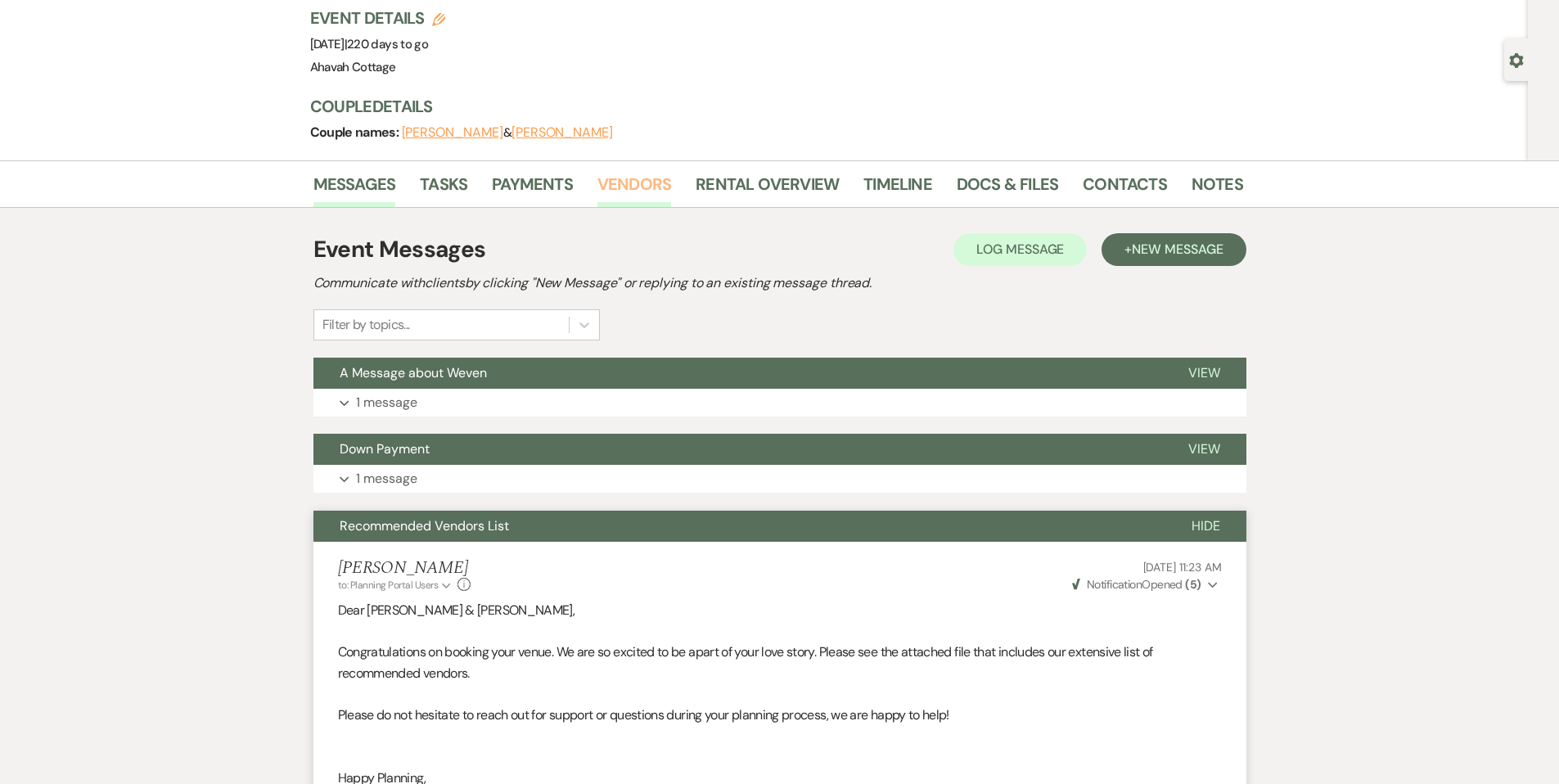
click at [628, 180] on link "Vendors" at bounding box center [634, 189] width 73 height 36
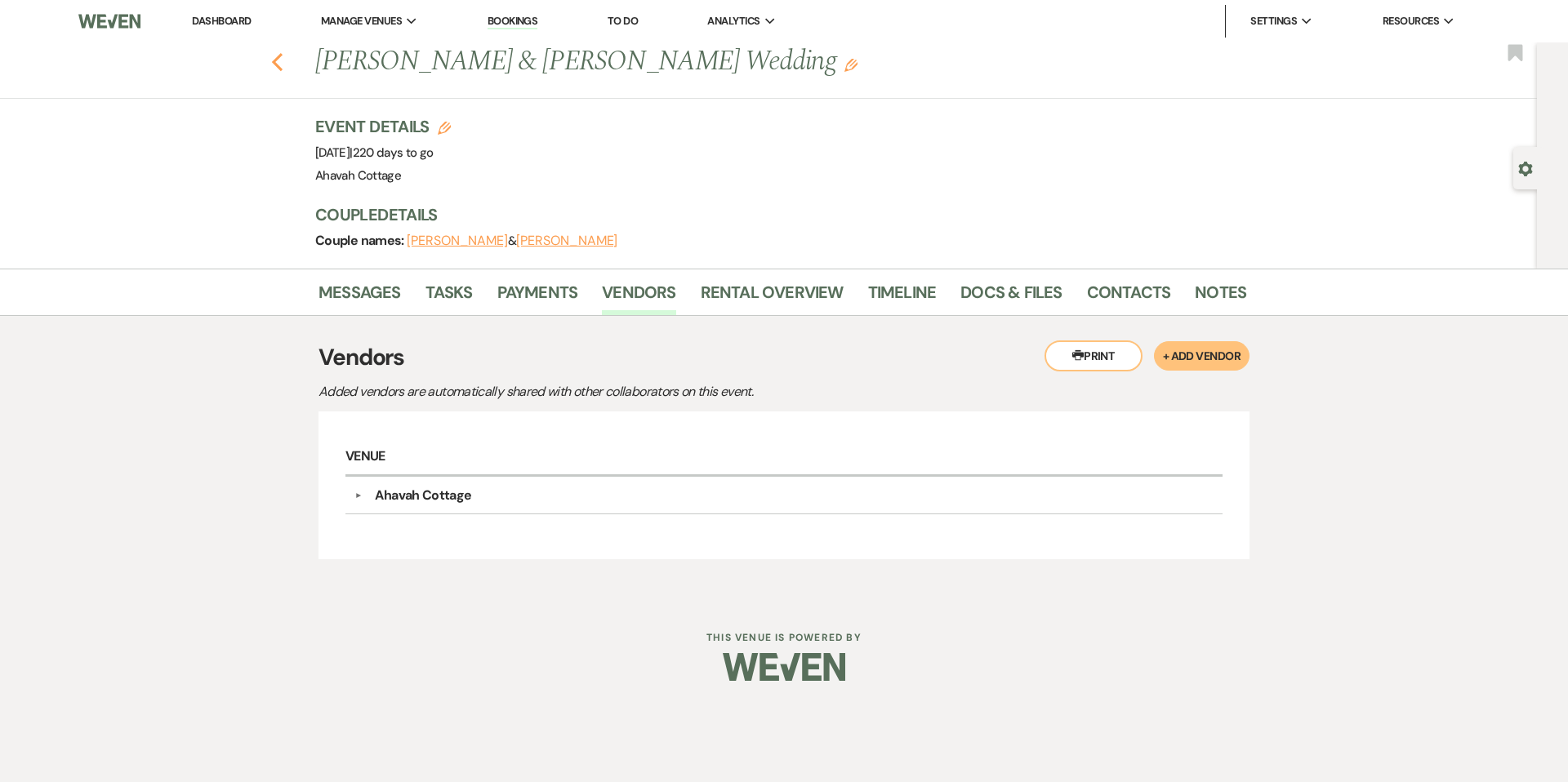
click at [278, 61] on icon "Previous" at bounding box center [277, 61] width 12 height 20
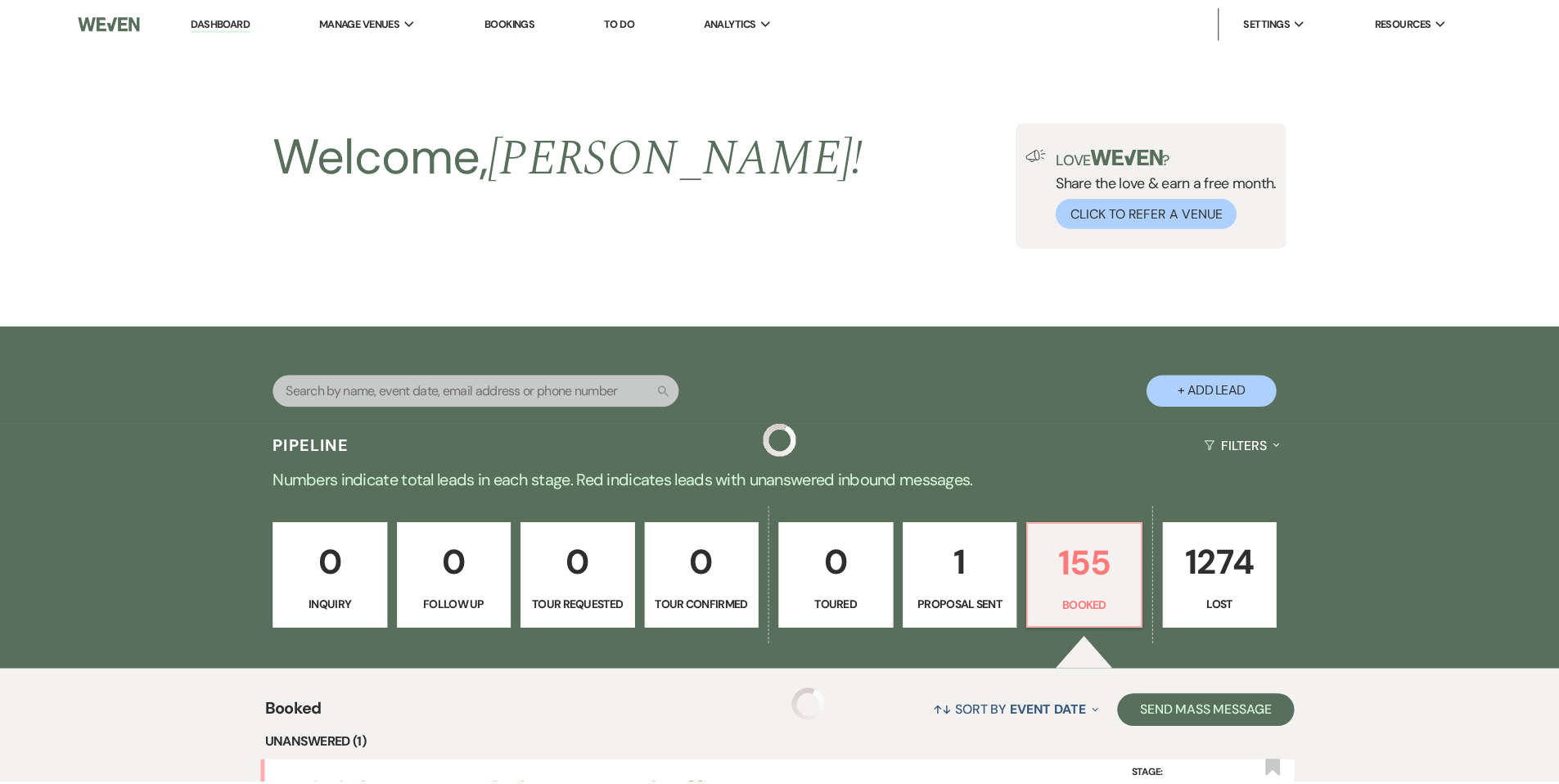
scroll to position [1333, 0]
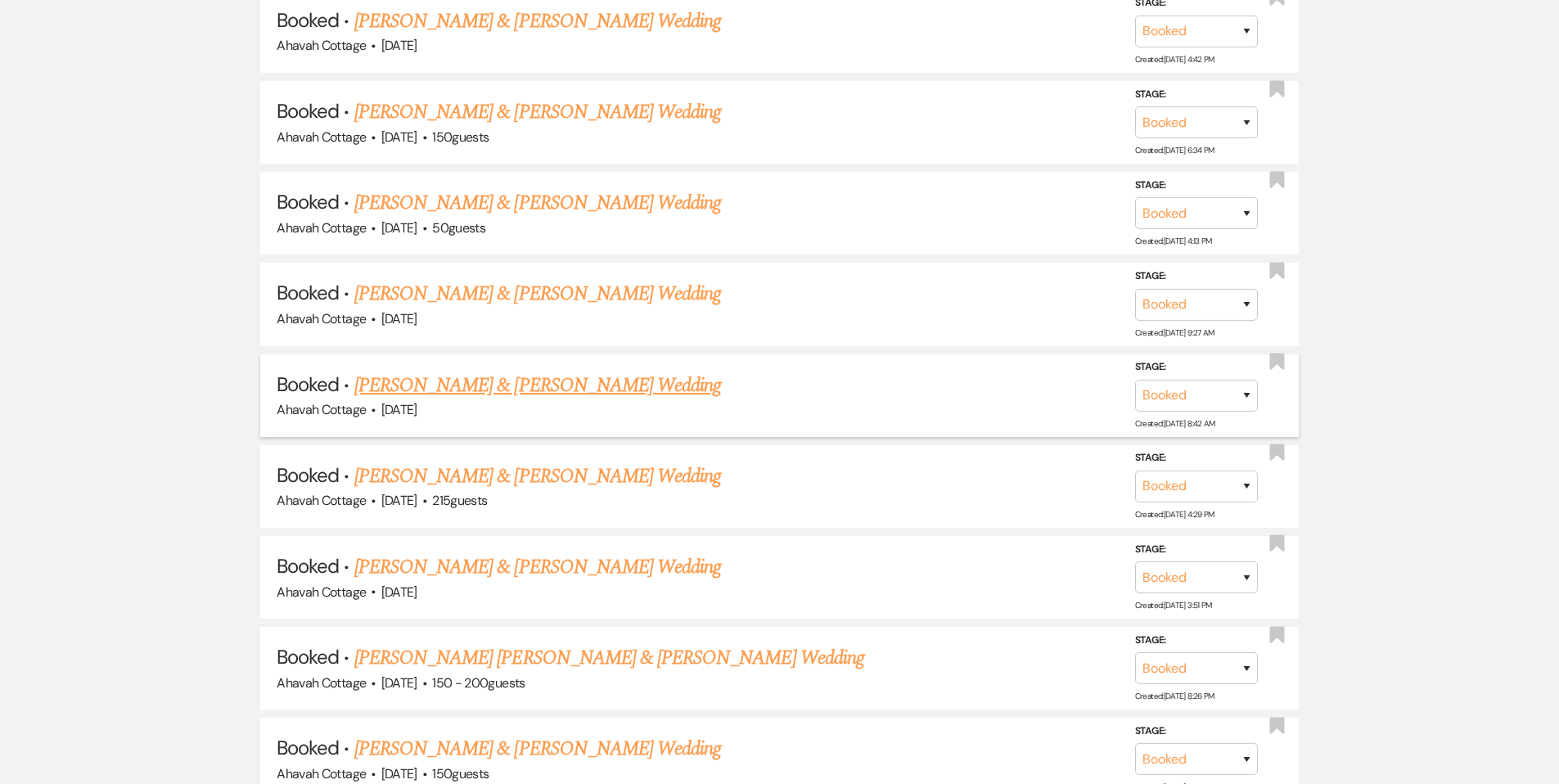
click at [559, 379] on link "[PERSON_NAME] & [PERSON_NAME] Wedding" at bounding box center [538, 385] width 367 height 30
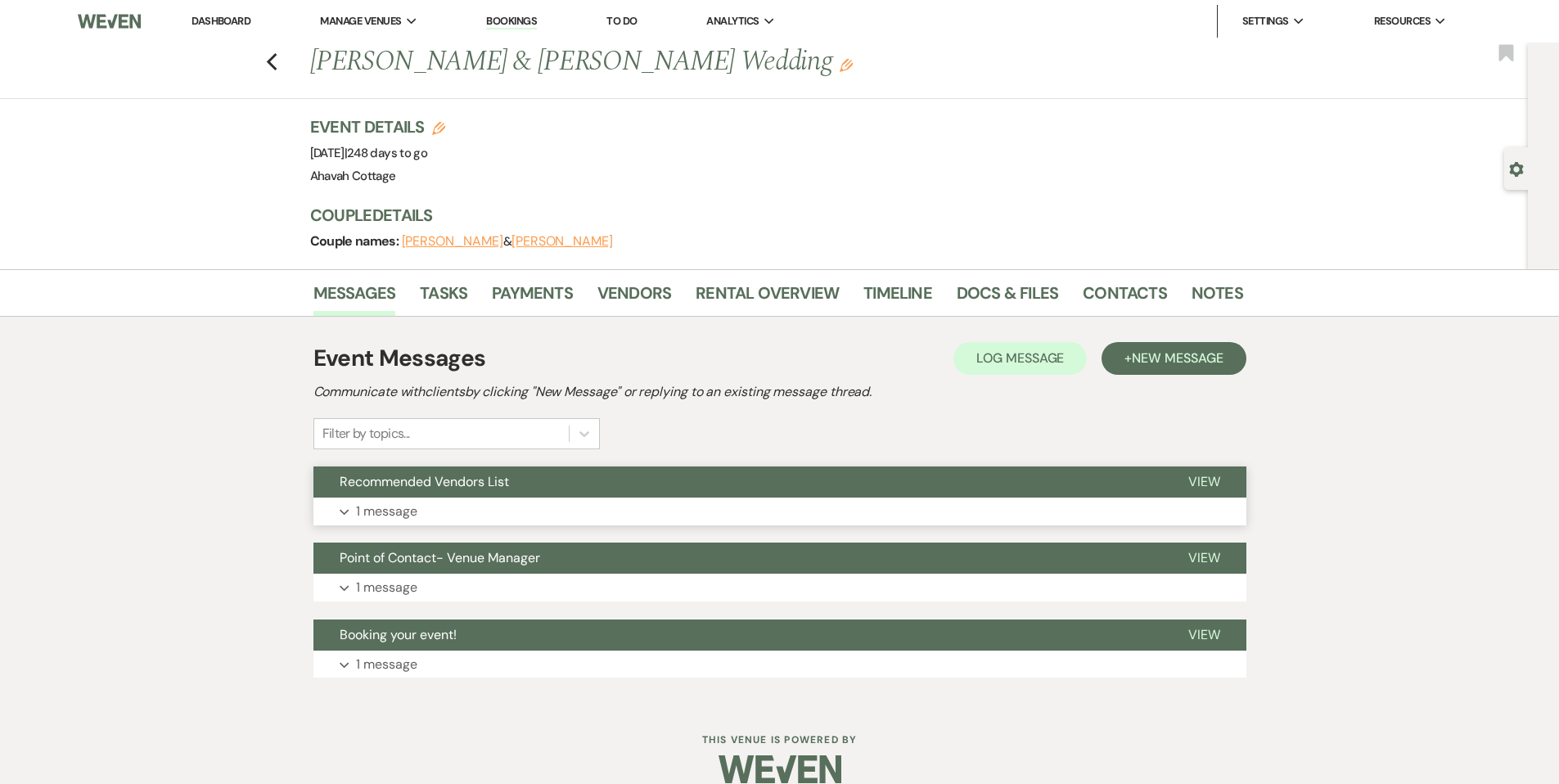
click at [347, 501] on button "Expand 1 message" at bounding box center [780, 511] width 933 height 28
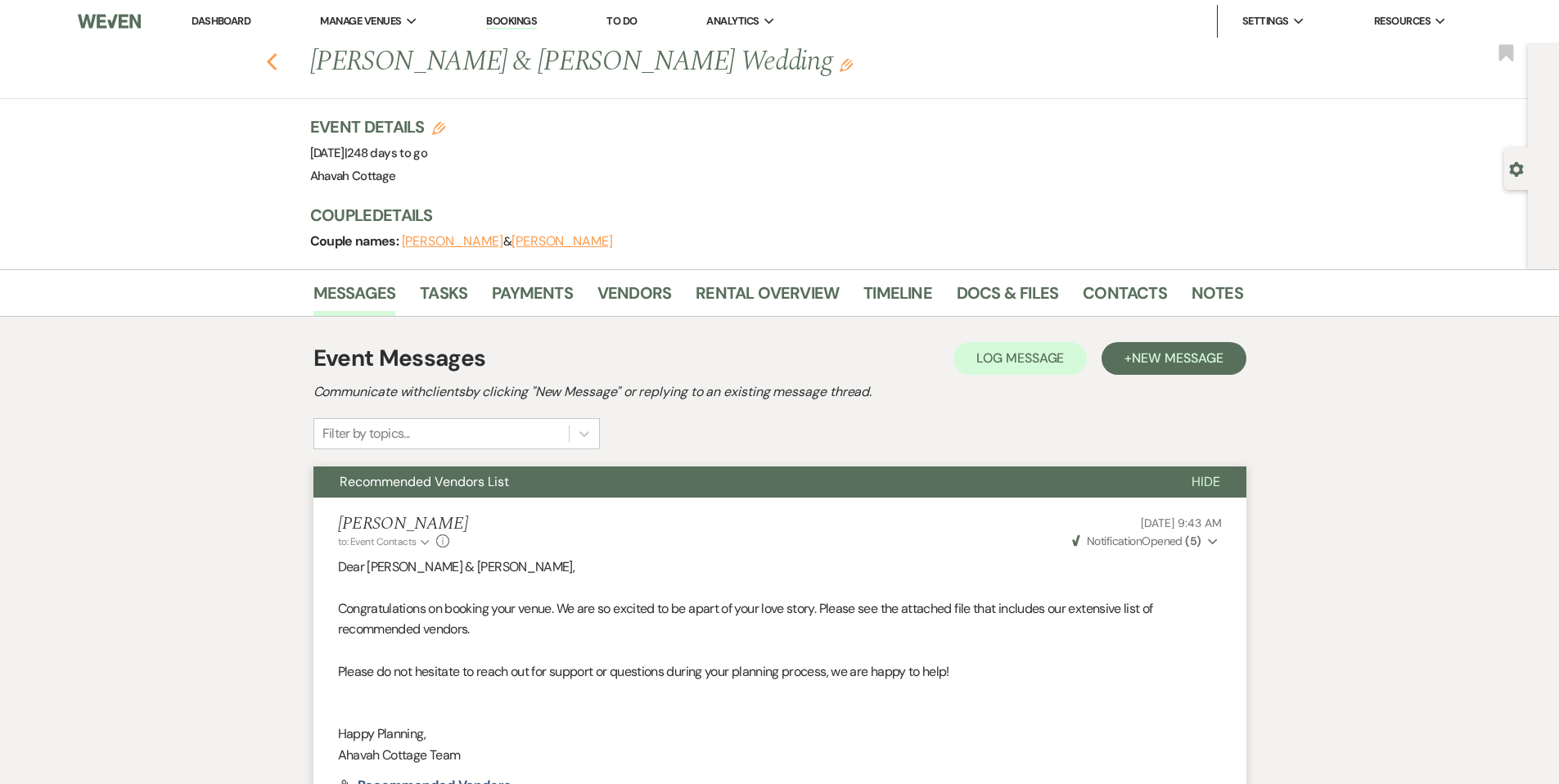
click at [277, 61] on icon "Previous" at bounding box center [272, 61] width 12 height 20
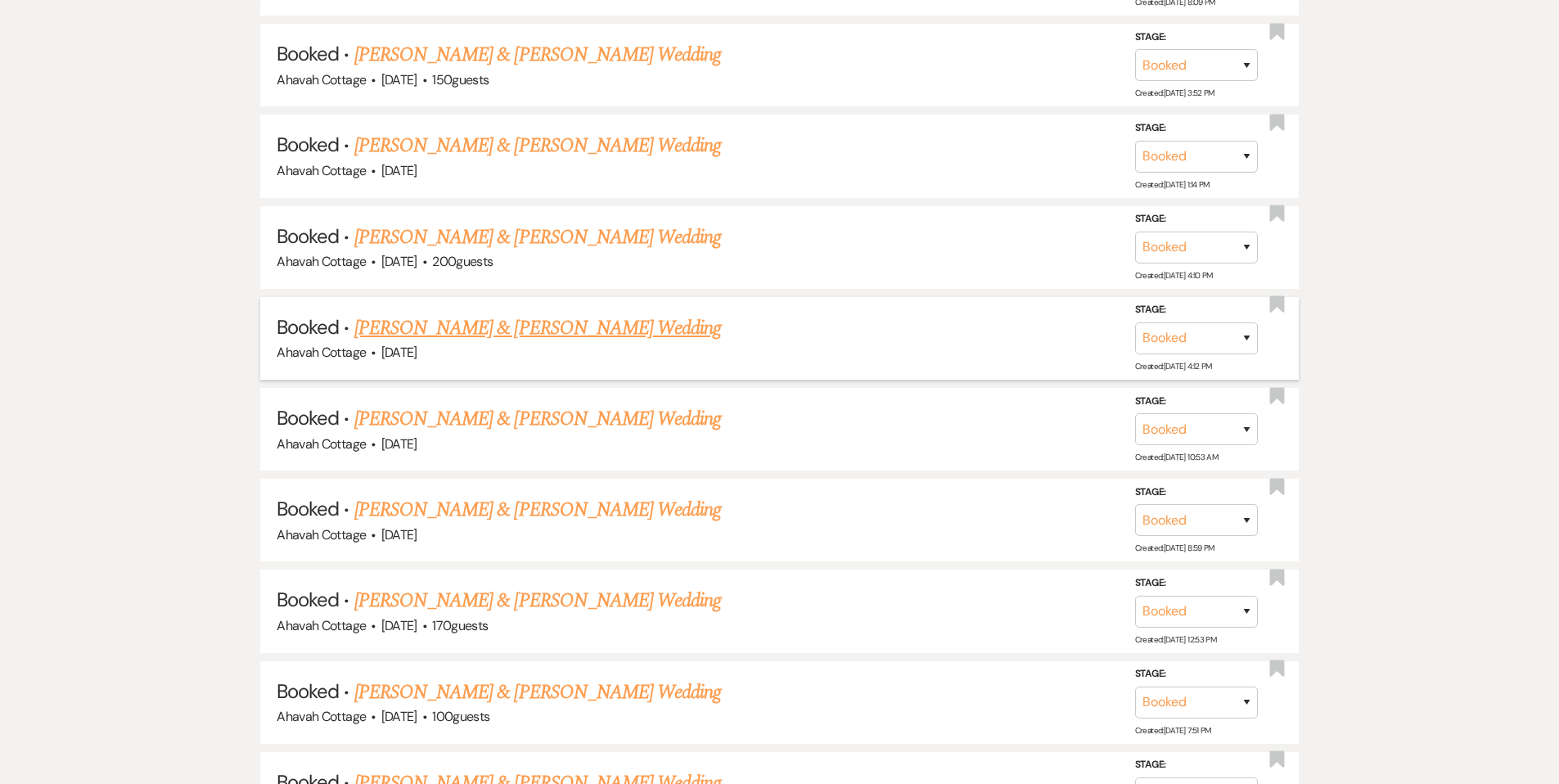
scroll to position [2467, 0]
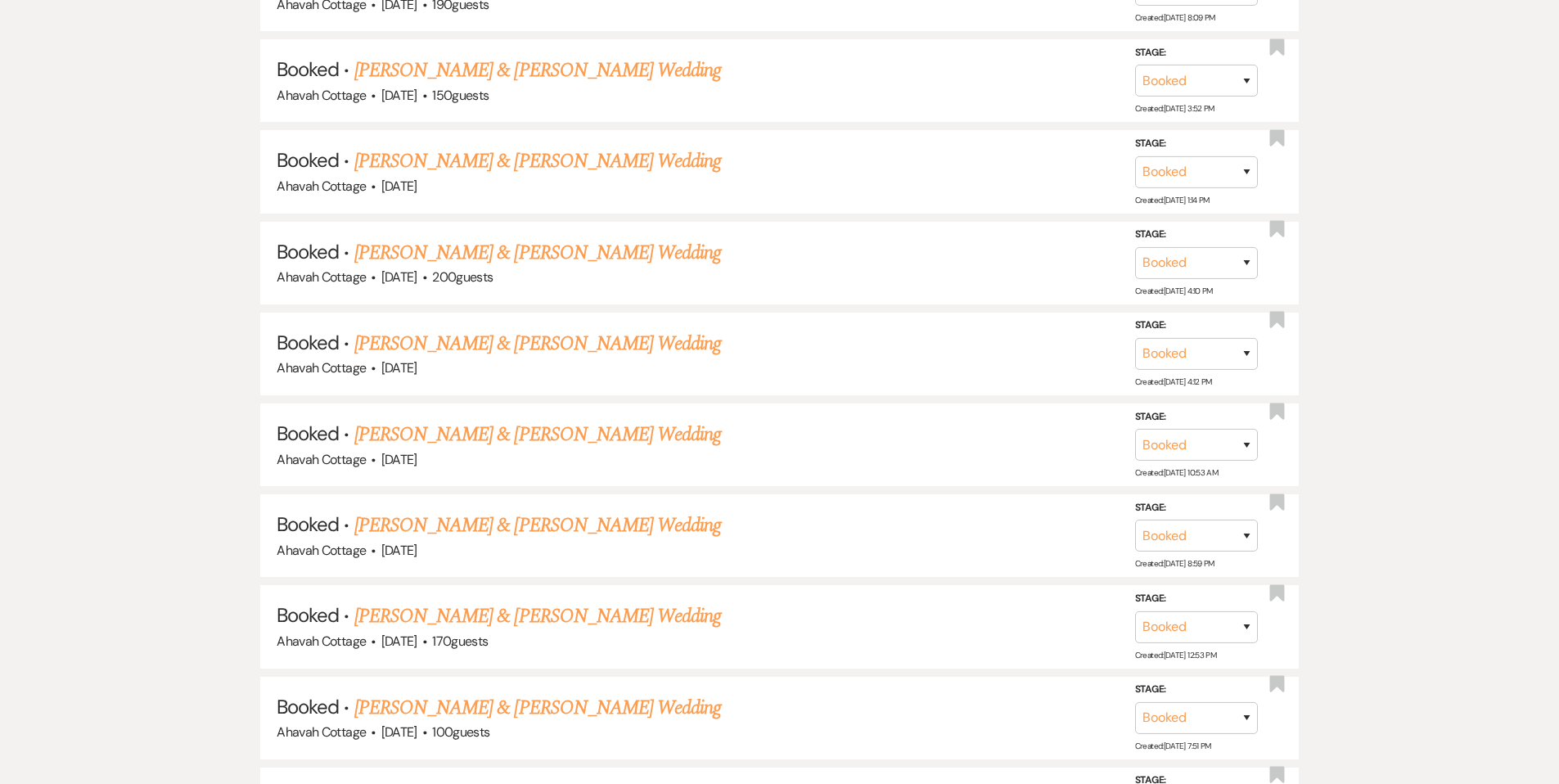
click at [444, 238] on link "[PERSON_NAME] & [PERSON_NAME] Wedding" at bounding box center [538, 252] width 367 height 30
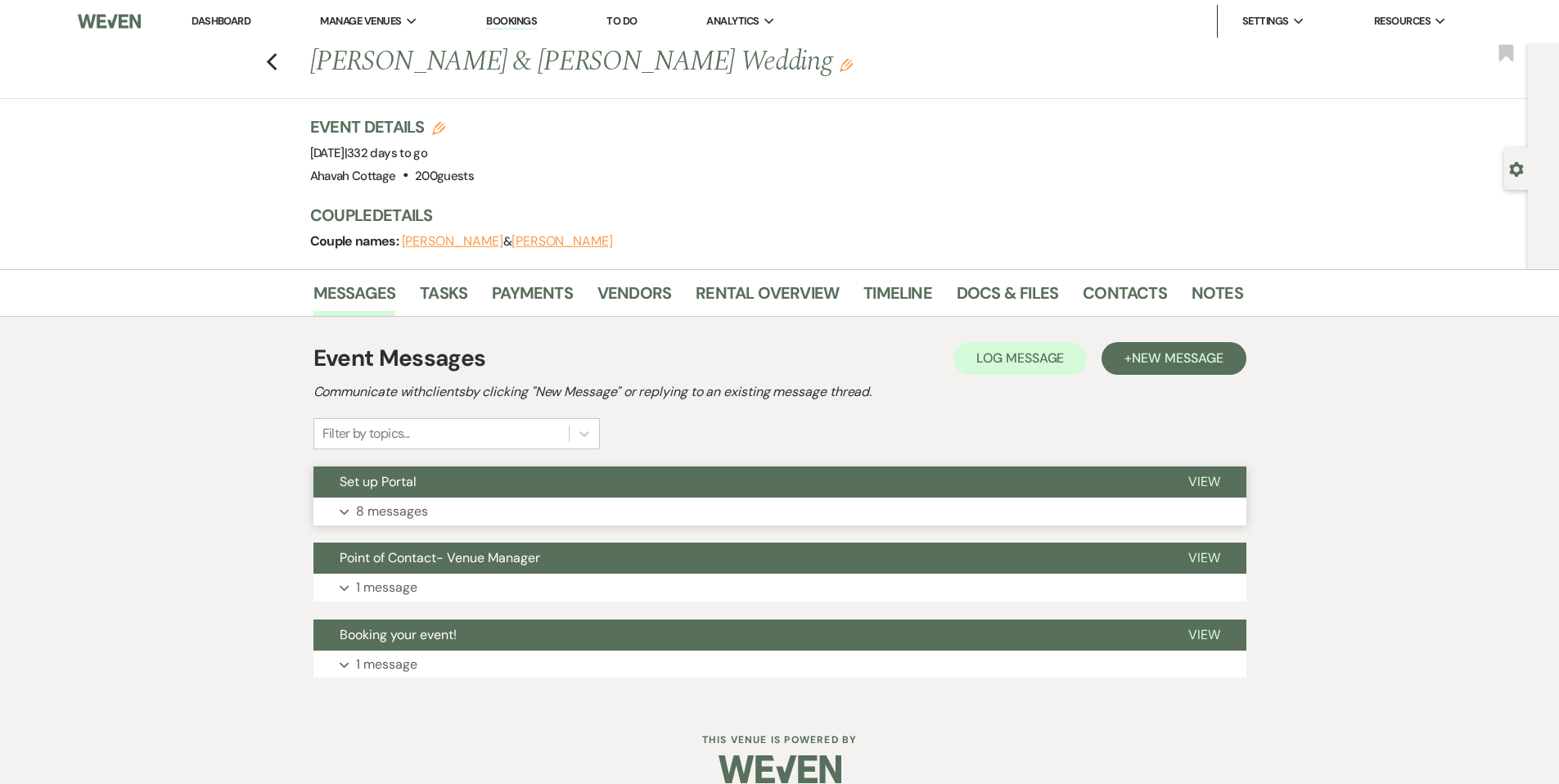
click at [351, 510] on button "Expand 8 messages" at bounding box center [780, 511] width 933 height 28
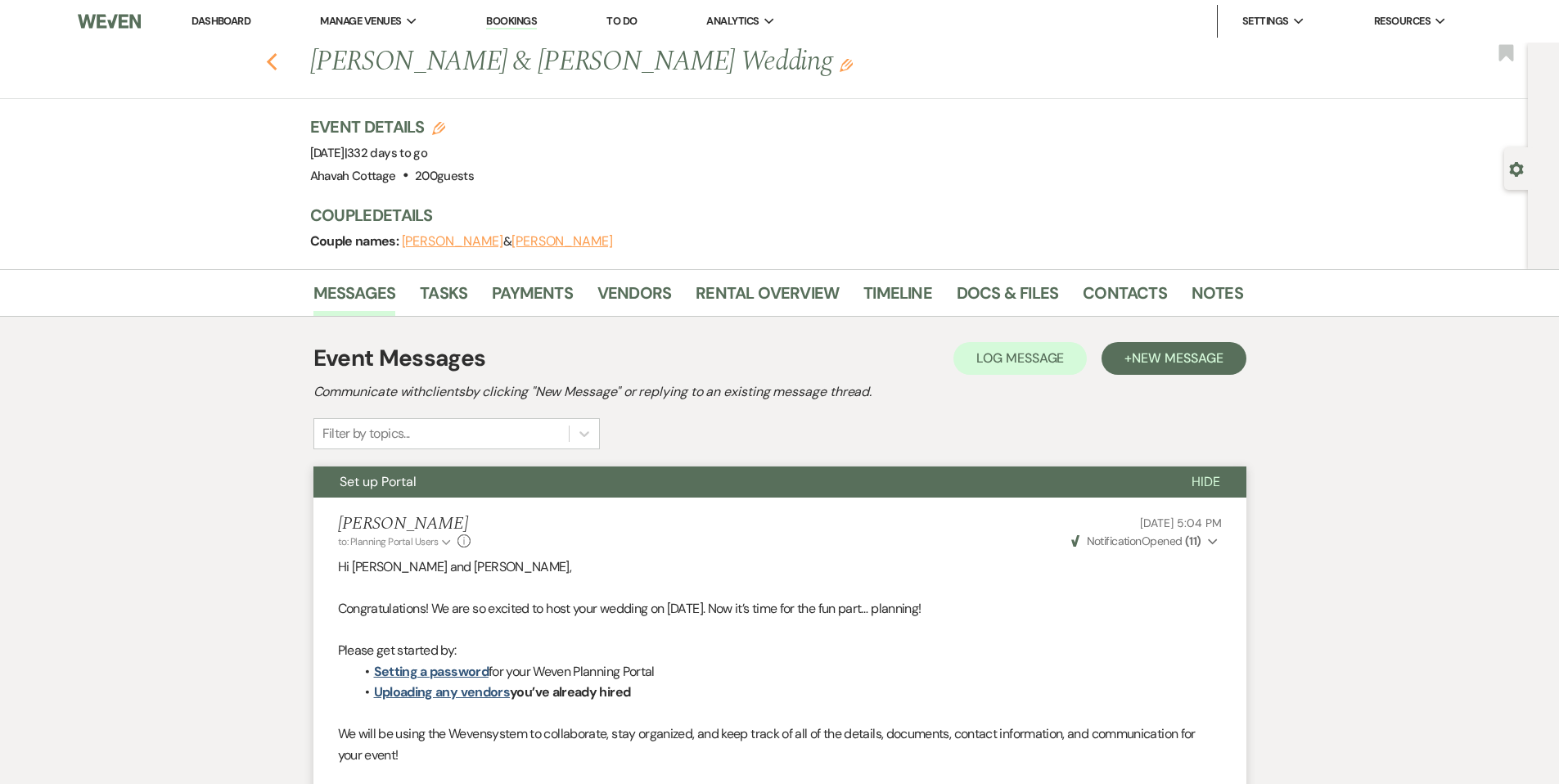
click at [273, 62] on use "button" at bounding box center [271, 61] width 10 height 18
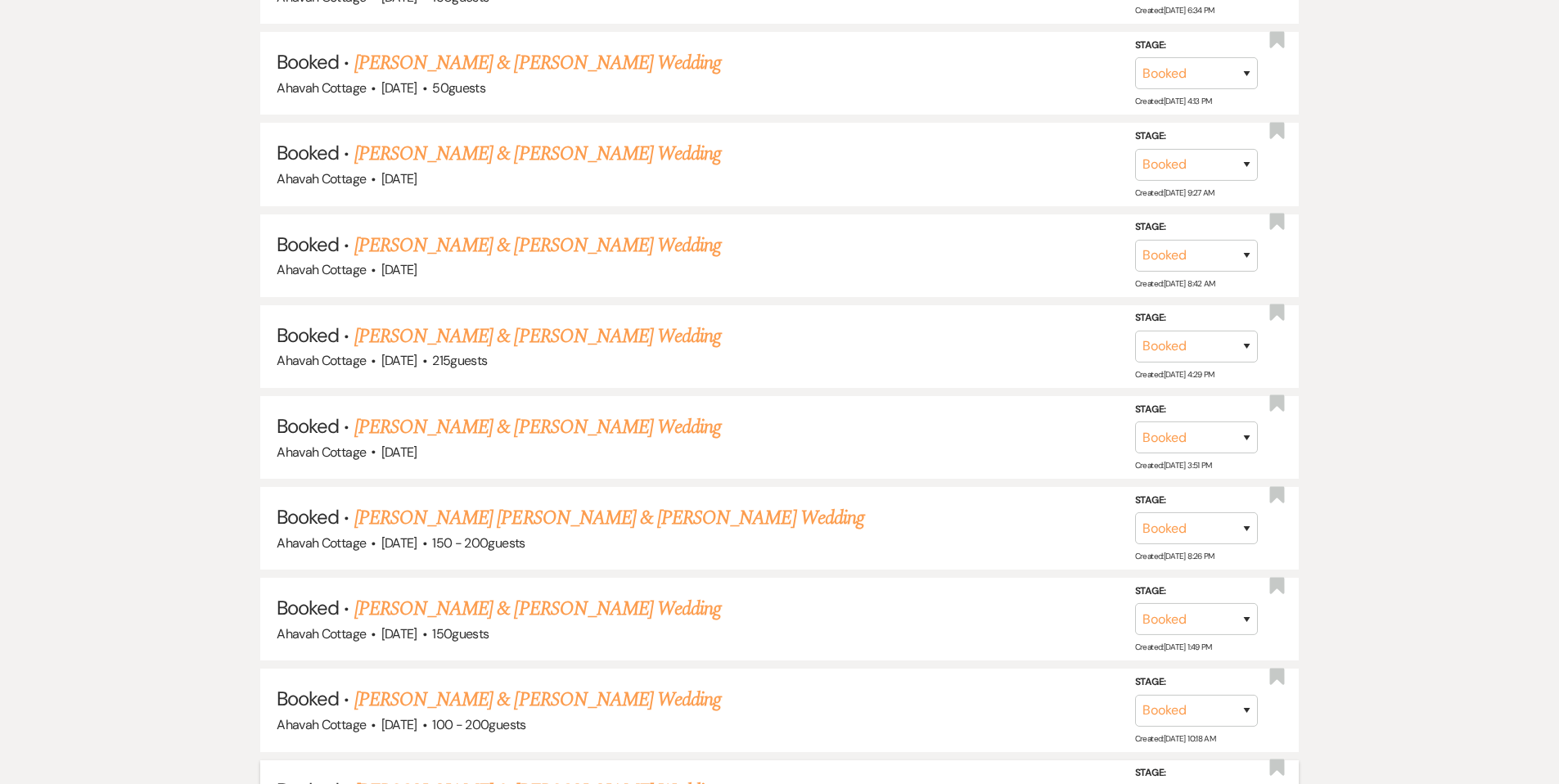
scroll to position [1468, 0]
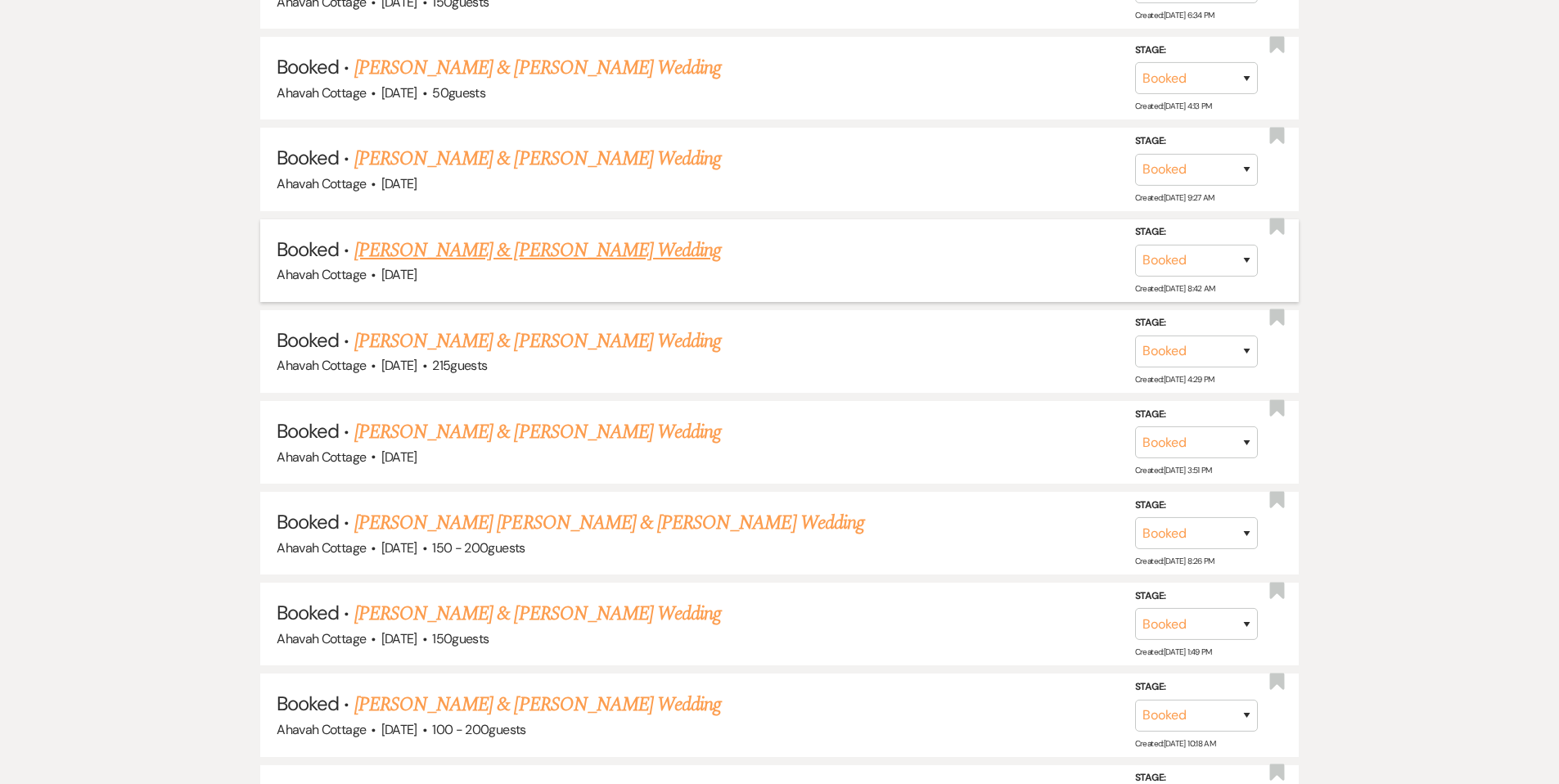
click at [473, 241] on link "[PERSON_NAME] & [PERSON_NAME] Wedding" at bounding box center [538, 251] width 367 height 30
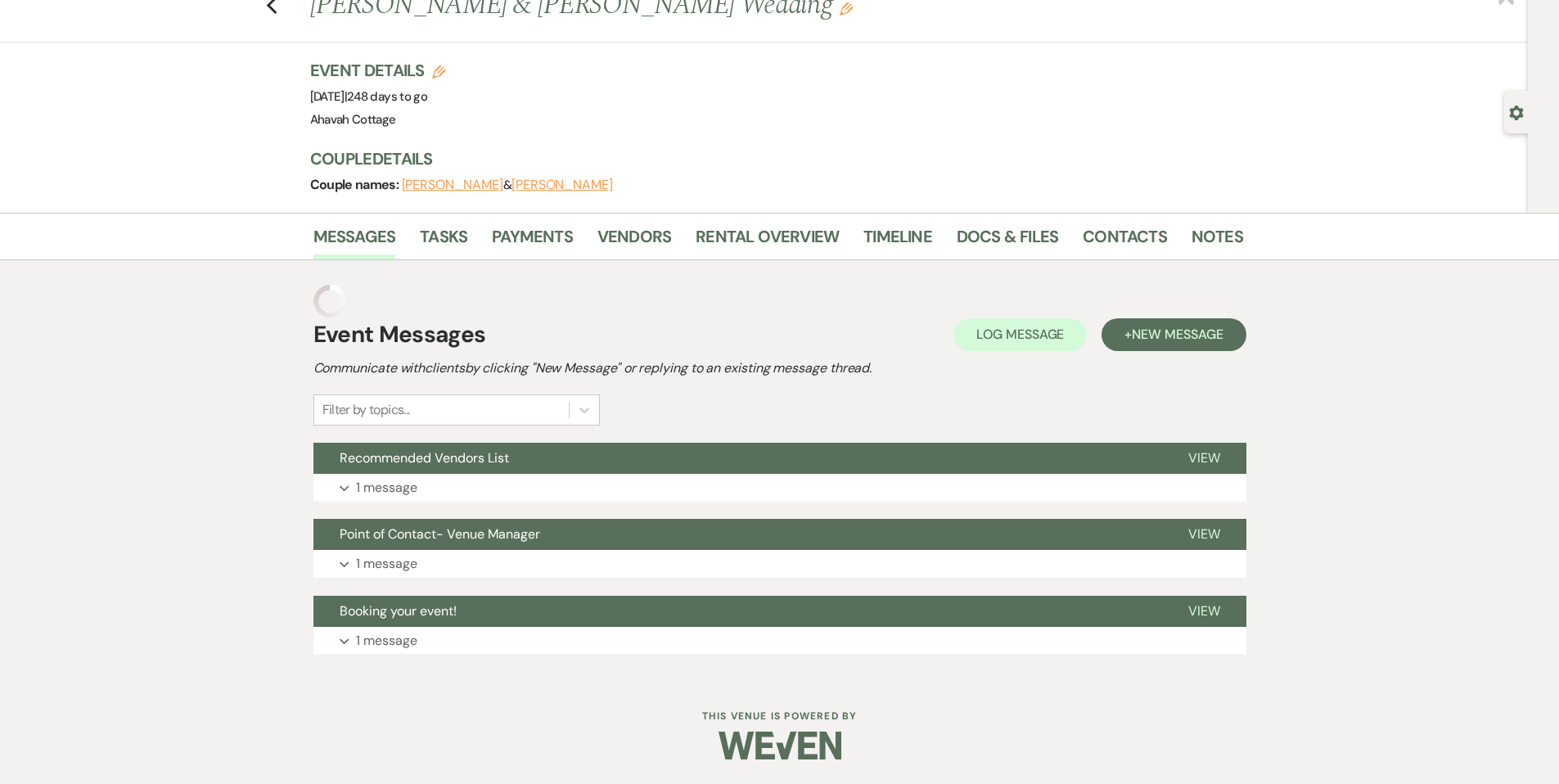
scroll to position [24, 0]
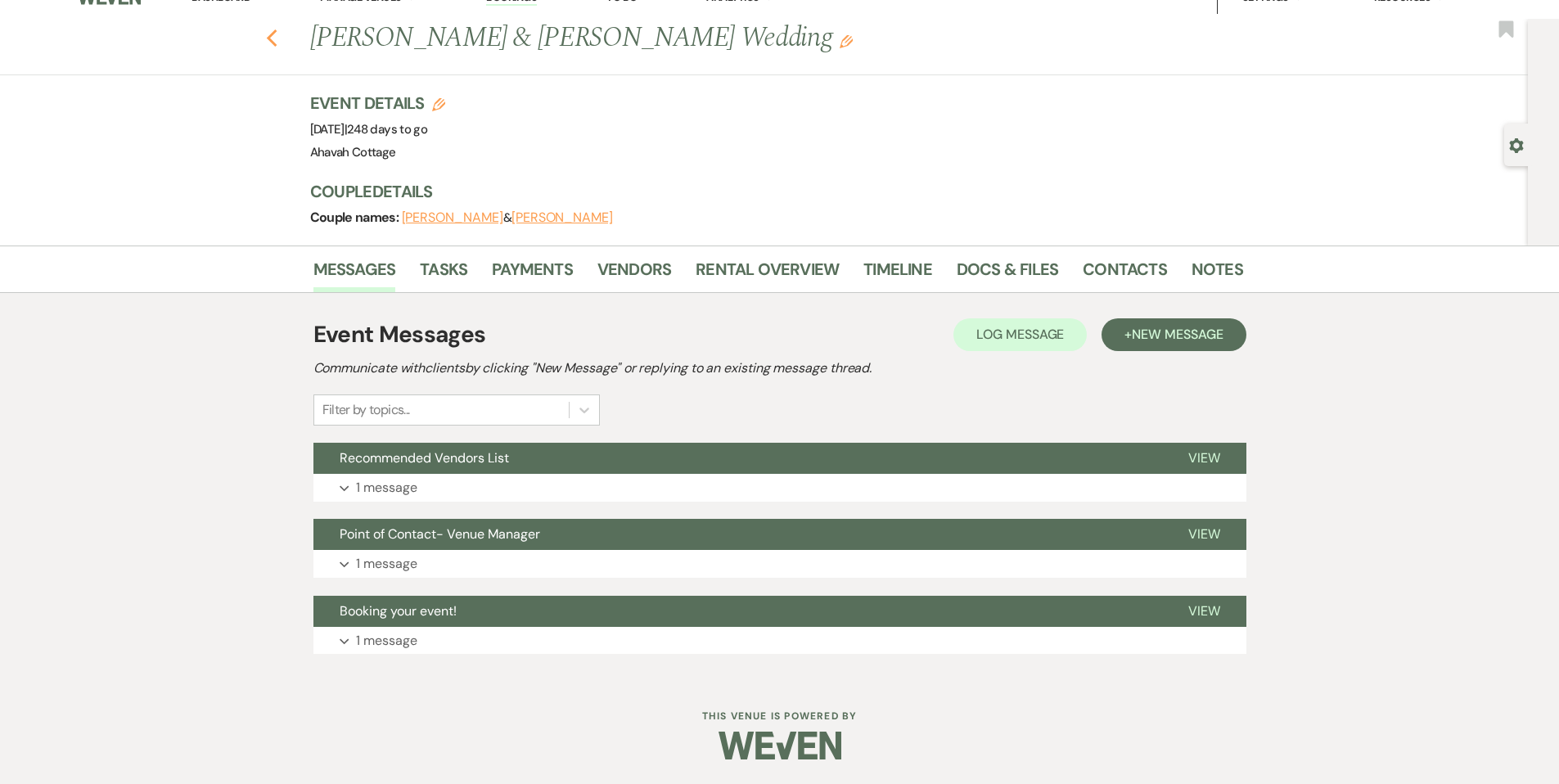
click at [276, 35] on use "button" at bounding box center [271, 38] width 10 height 18
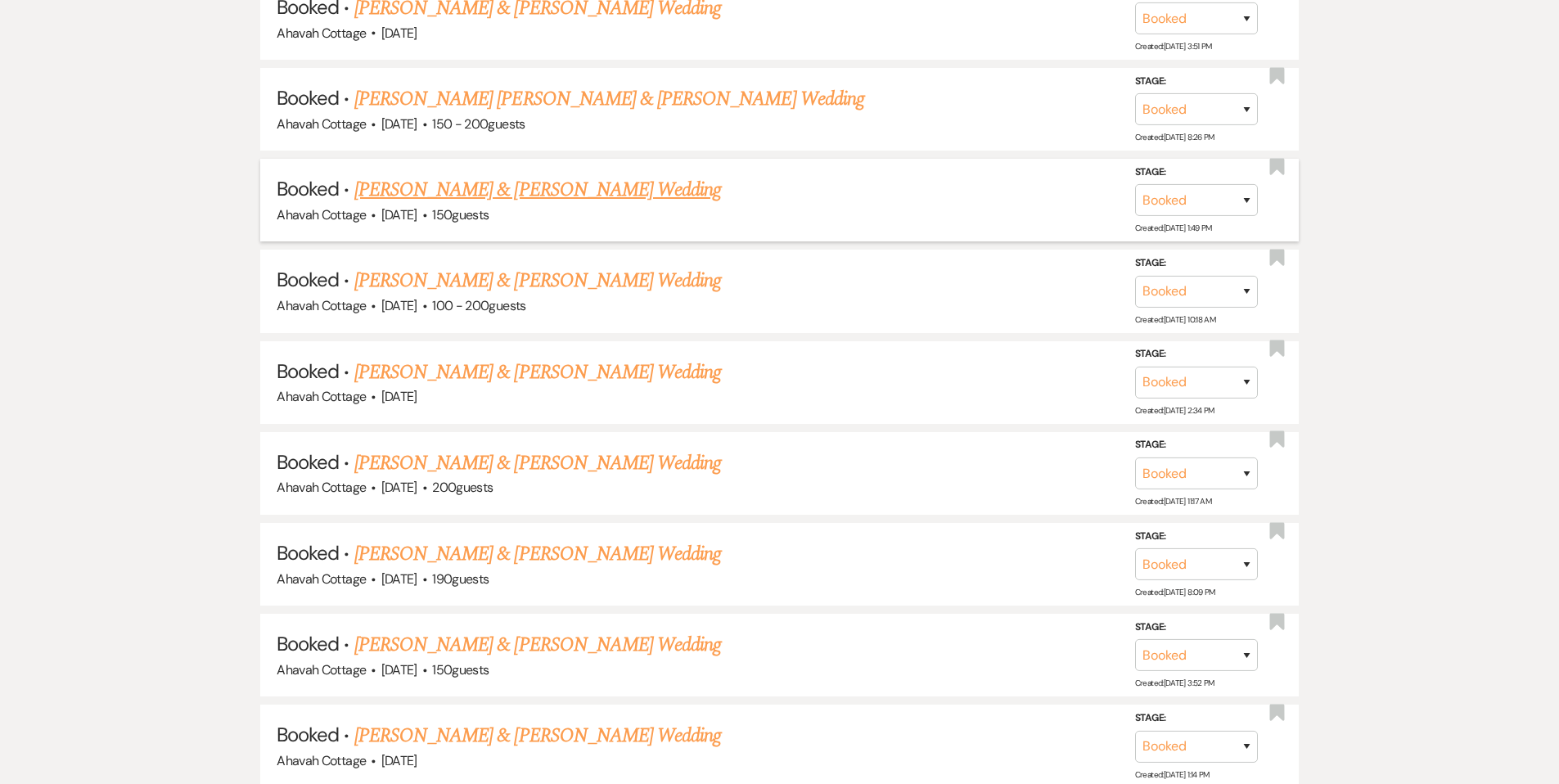
scroll to position [1896, 0]
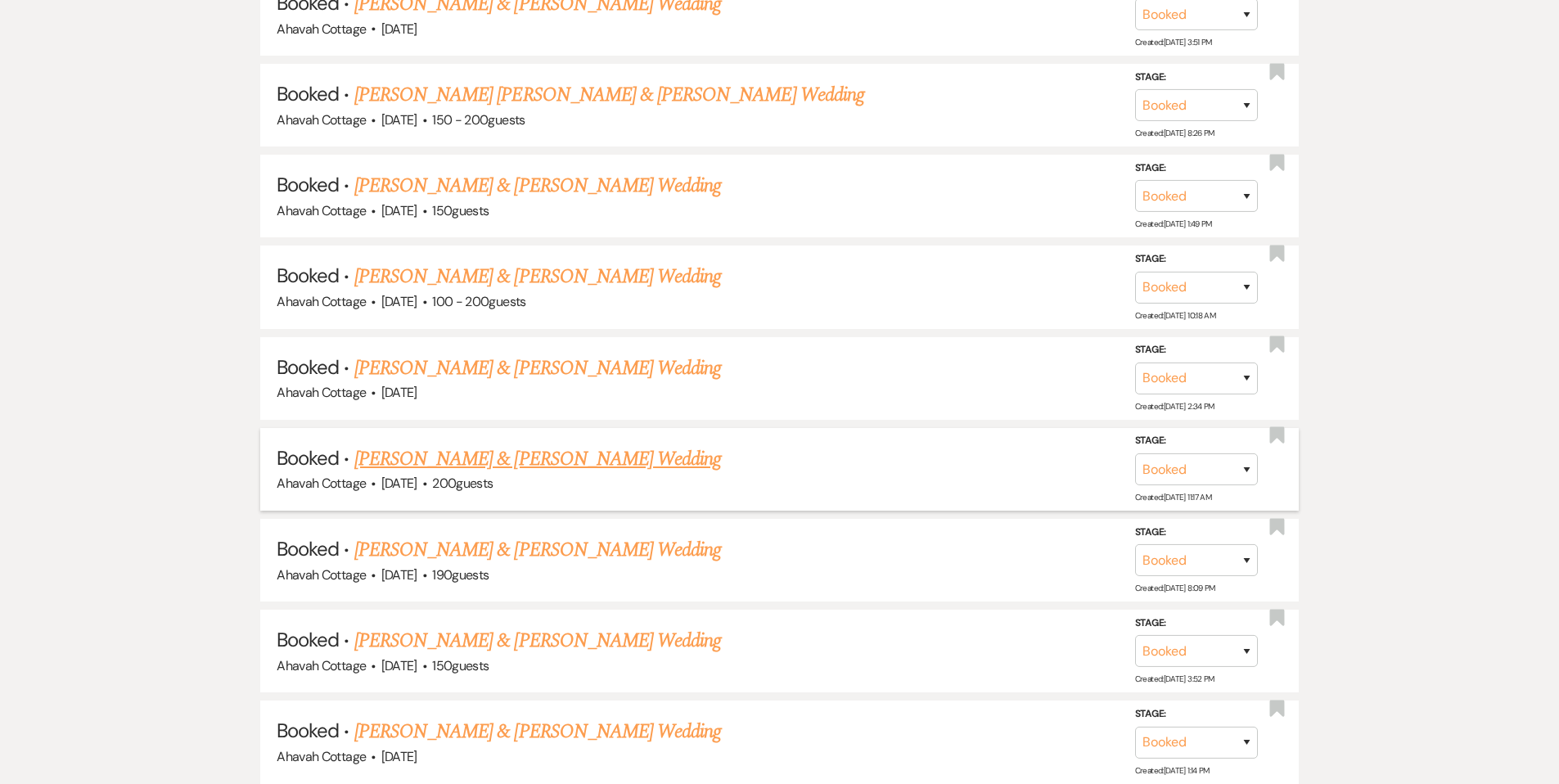
click at [522, 444] on link "[PERSON_NAME] & [PERSON_NAME] Wedding" at bounding box center [538, 458] width 367 height 30
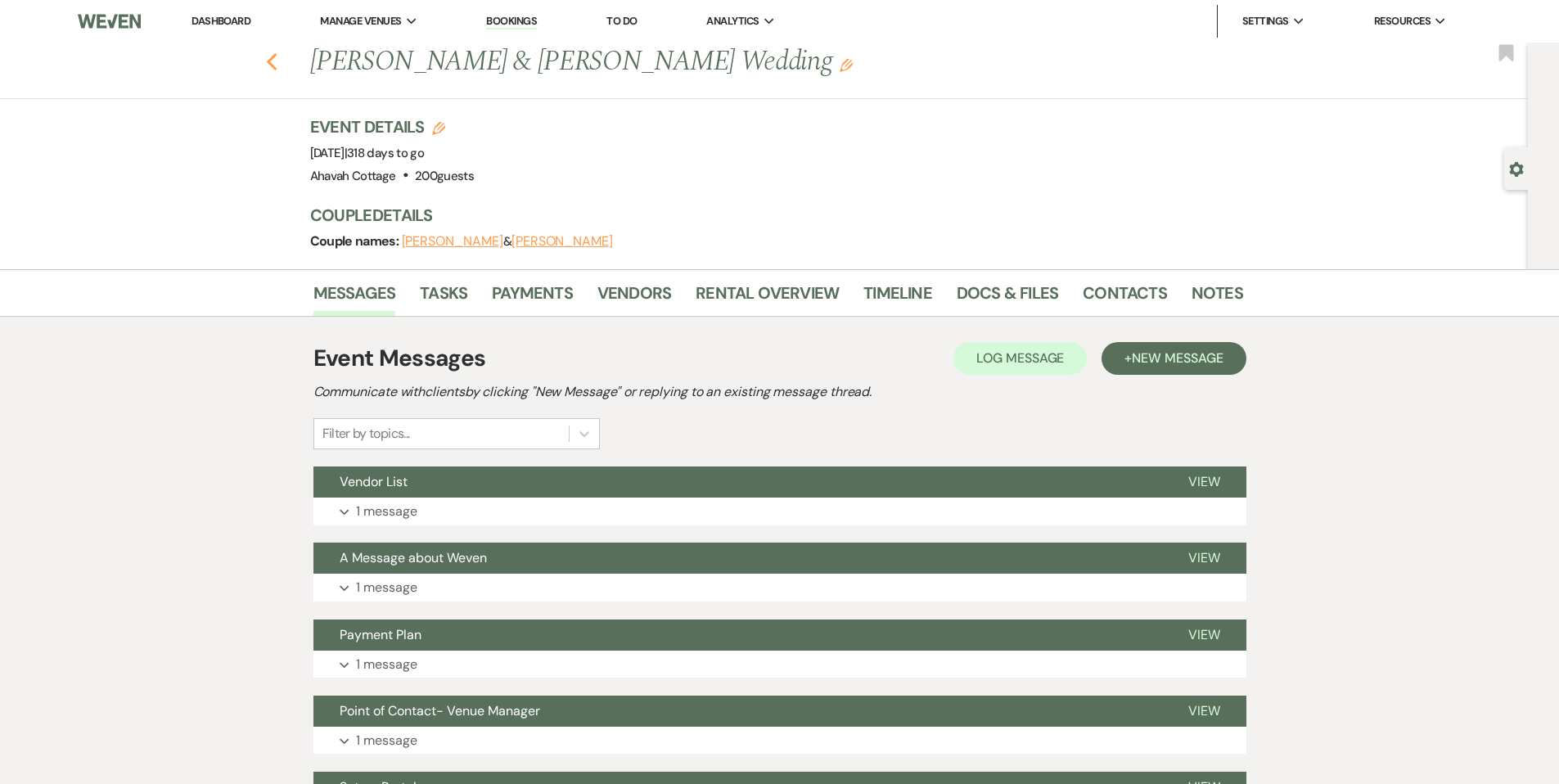
click at [279, 60] on icon "Previous" at bounding box center [272, 61] width 12 height 20
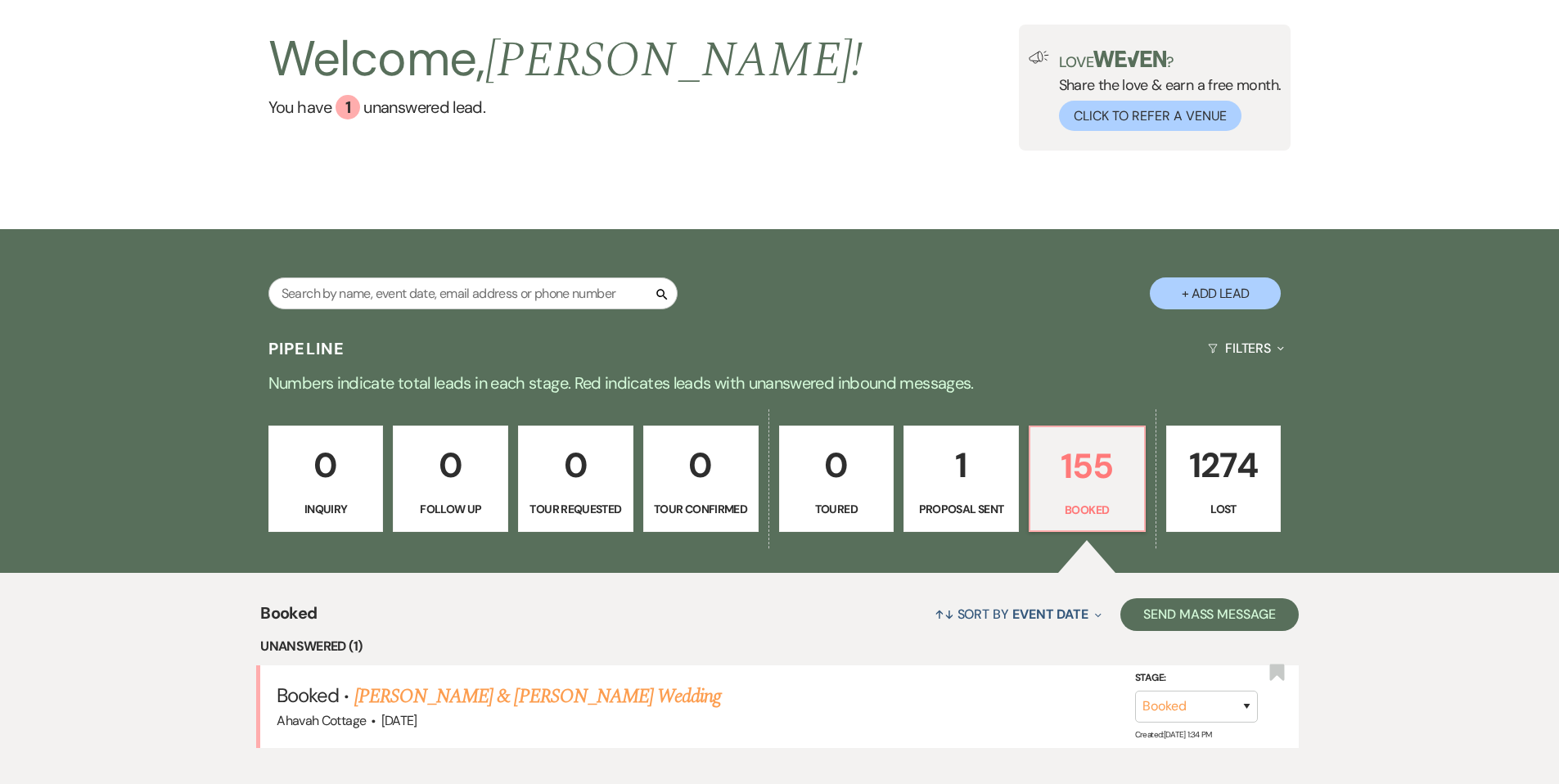
scroll to position [103, 0]
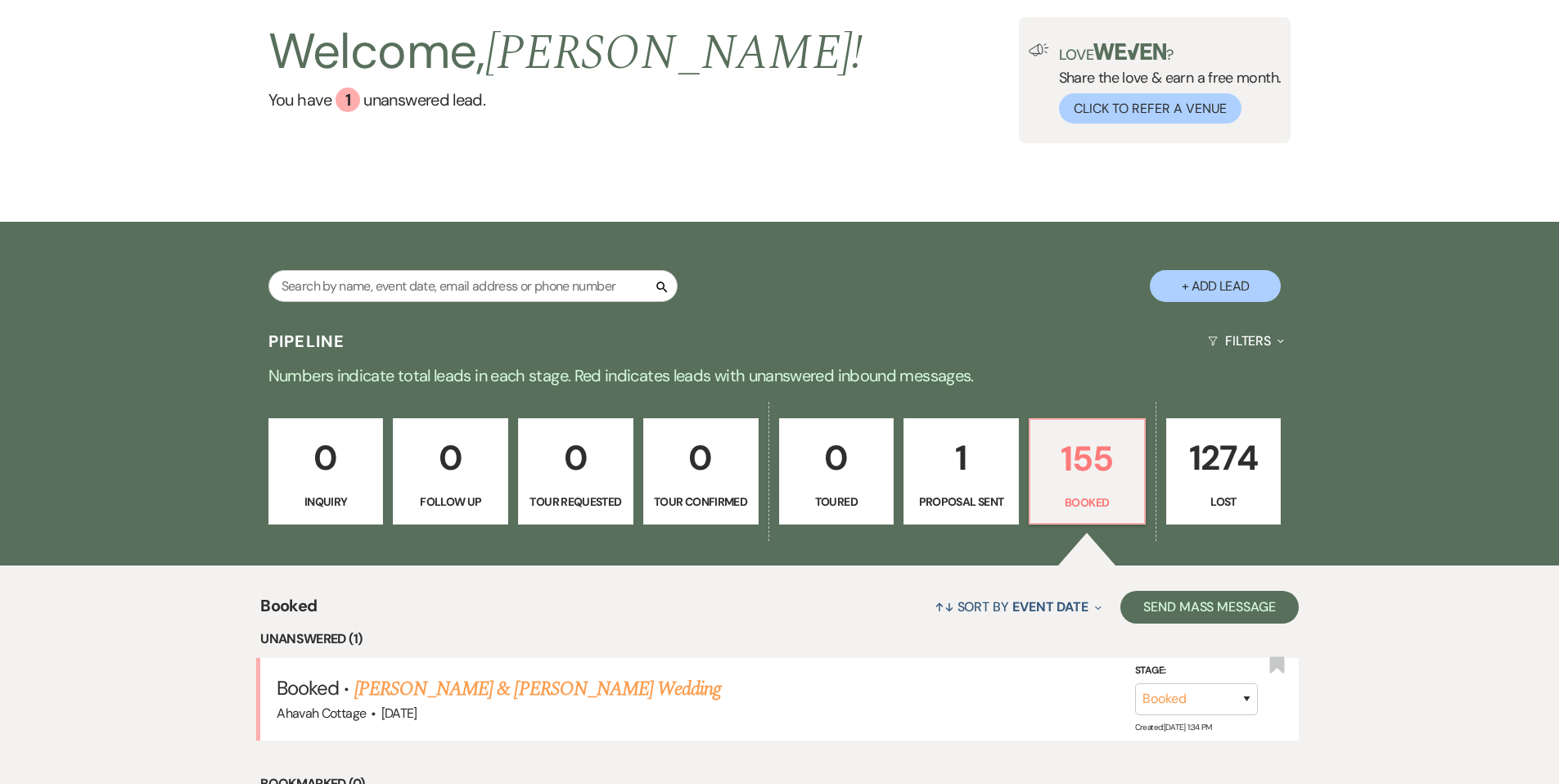
click at [501, 687] on link "[PERSON_NAME] & [PERSON_NAME] Wedding" at bounding box center [538, 689] width 367 height 30
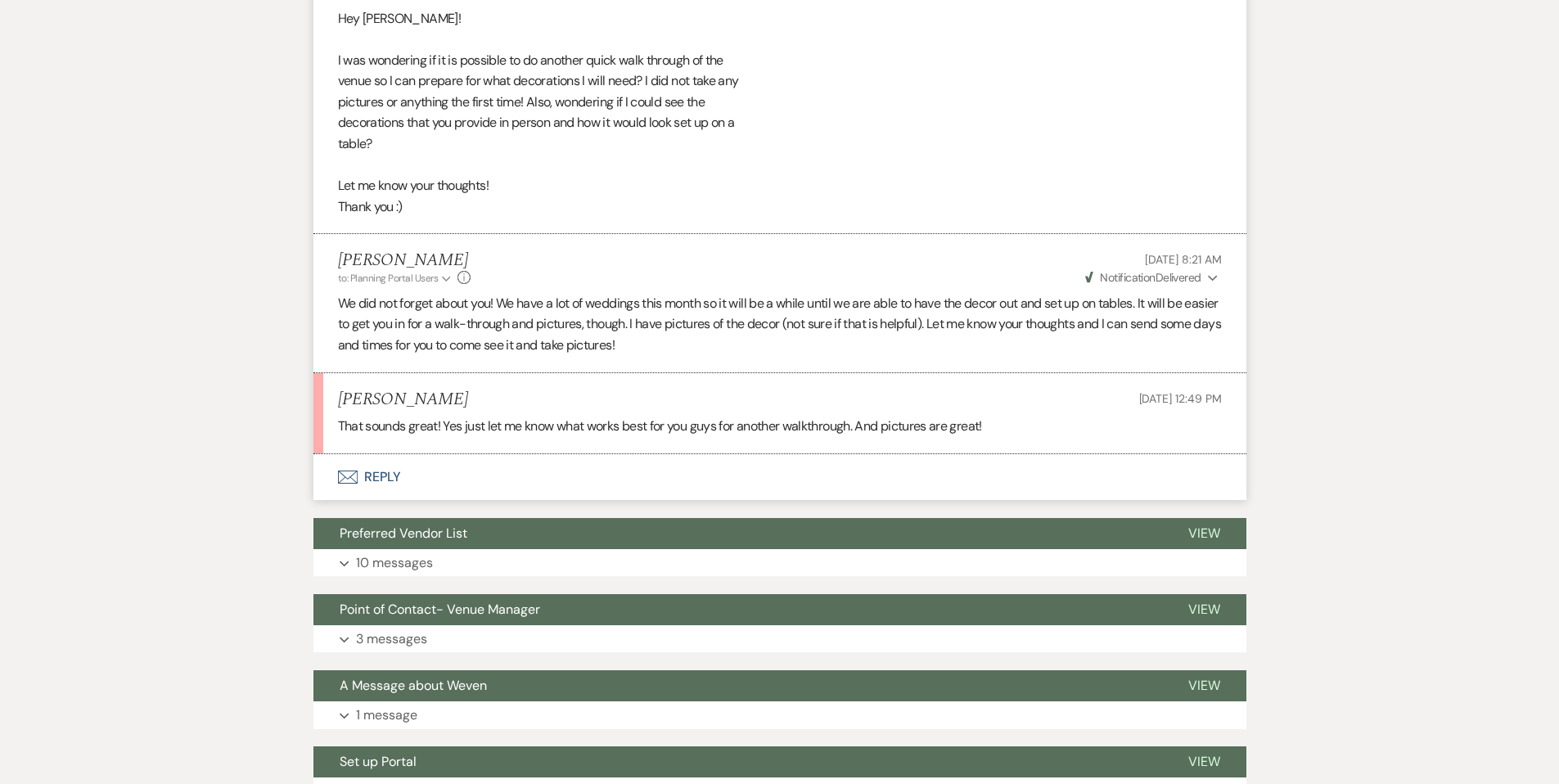
scroll to position [1204, 0]
click at [343, 559] on button "Expand 10 messages" at bounding box center [780, 562] width 933 height 28
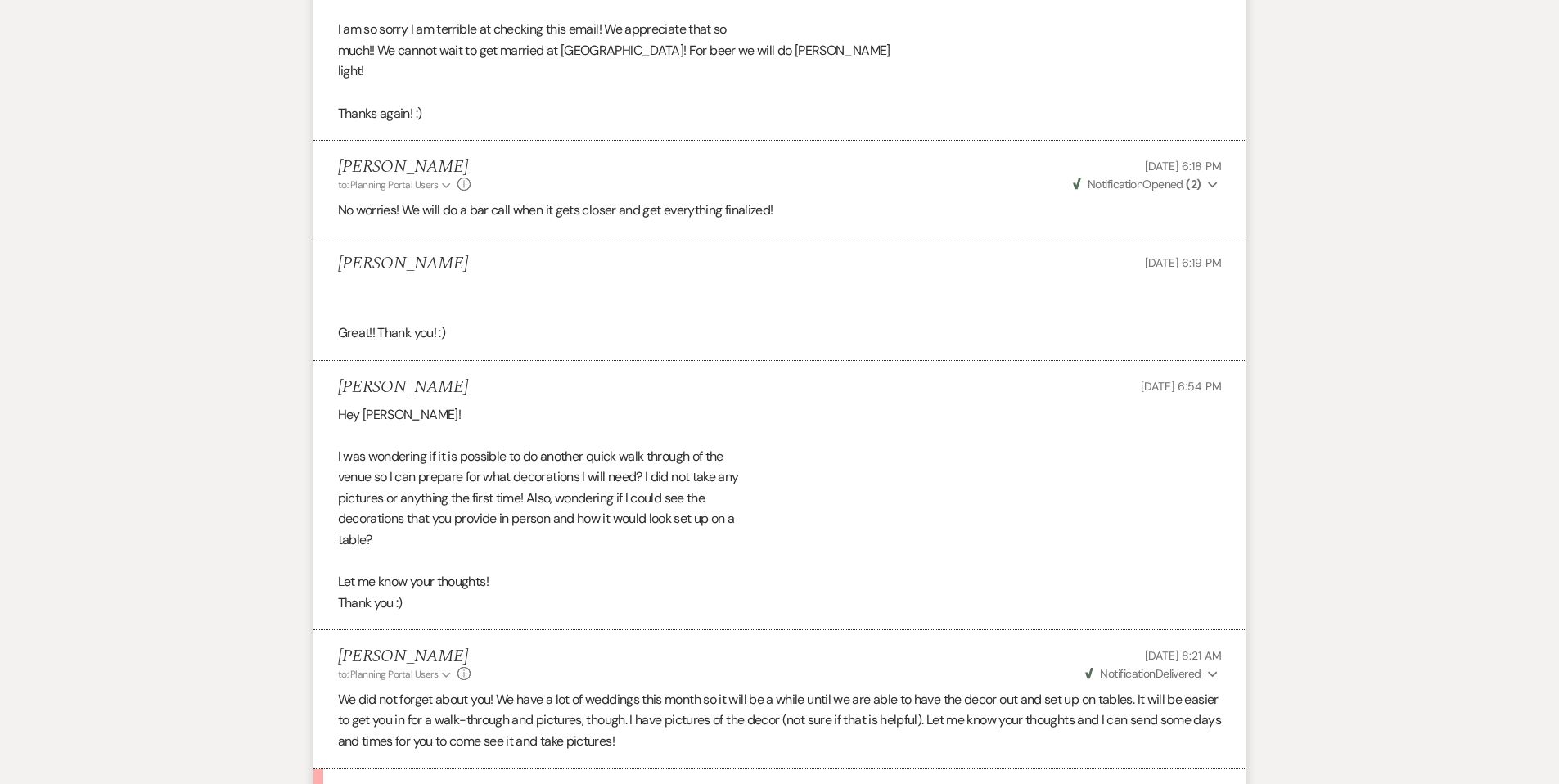
scroll to position [0, 0]
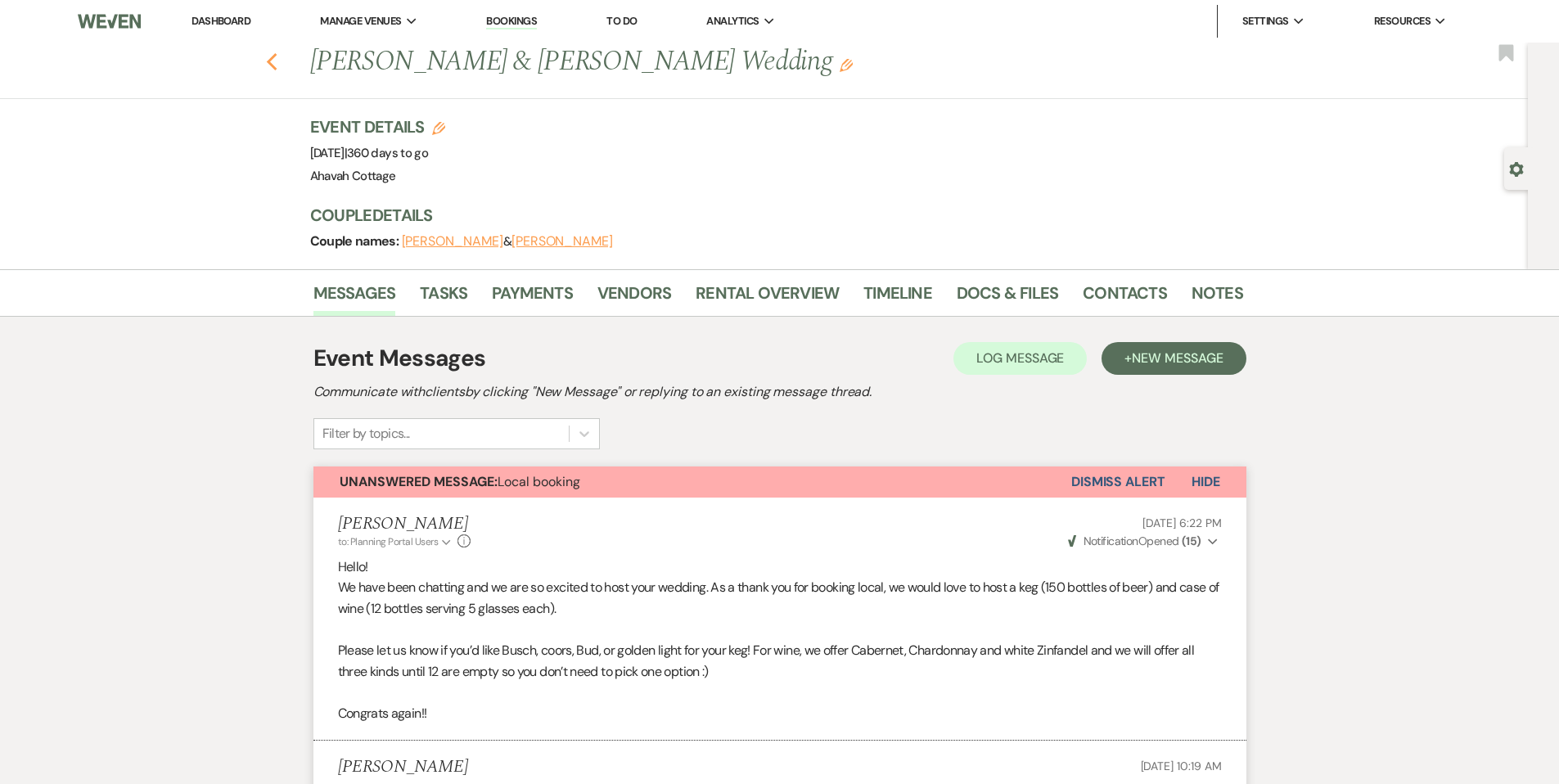
click at [272, 62] on icon "Previous" at bounding box center [272, 61] width 12 height 20
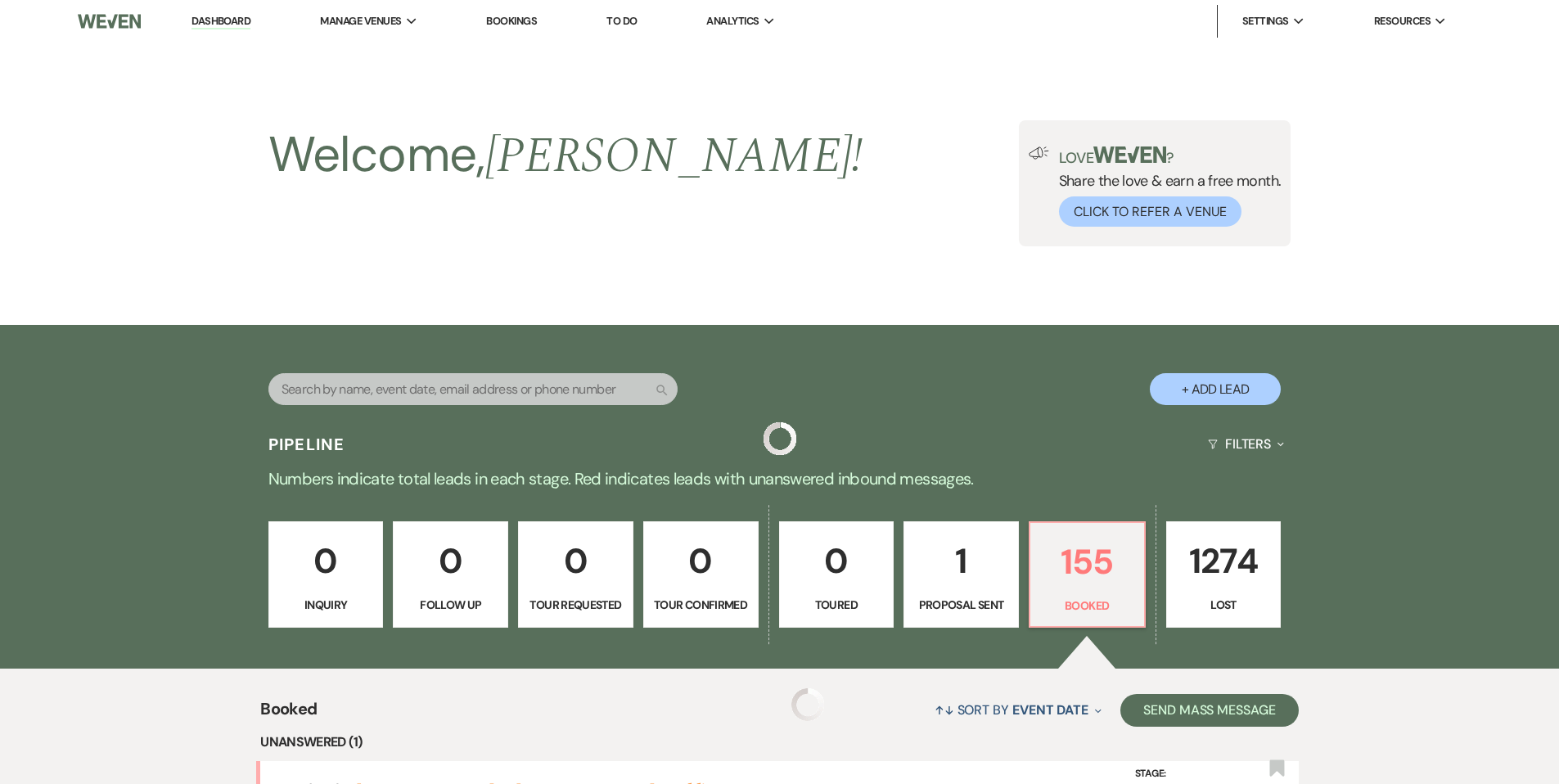
scroll to position [103, 0]
